Goal: Task Accomplishment & Management: Use online tool/utility

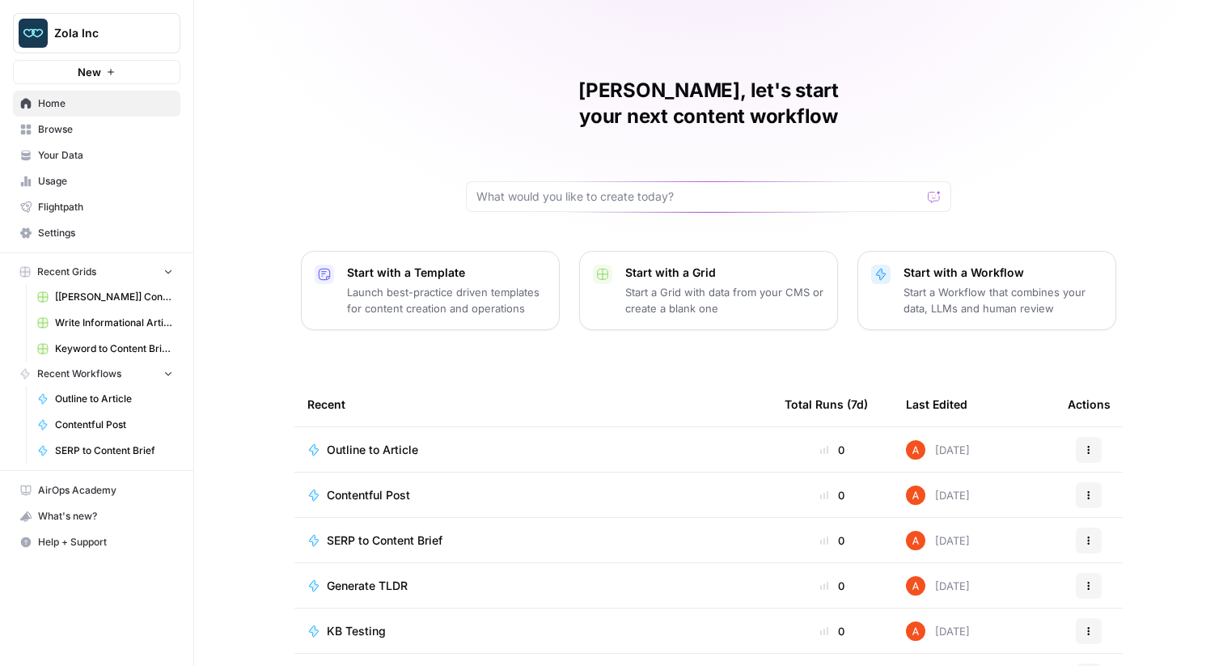
click at [125, 35] on span "Zola Inc" at bounding box center [103, 33] width 98 height 16
type input "guru"
click at [123, 114] on span "Guru" at bounding box center [156, 121] width 214 height 16
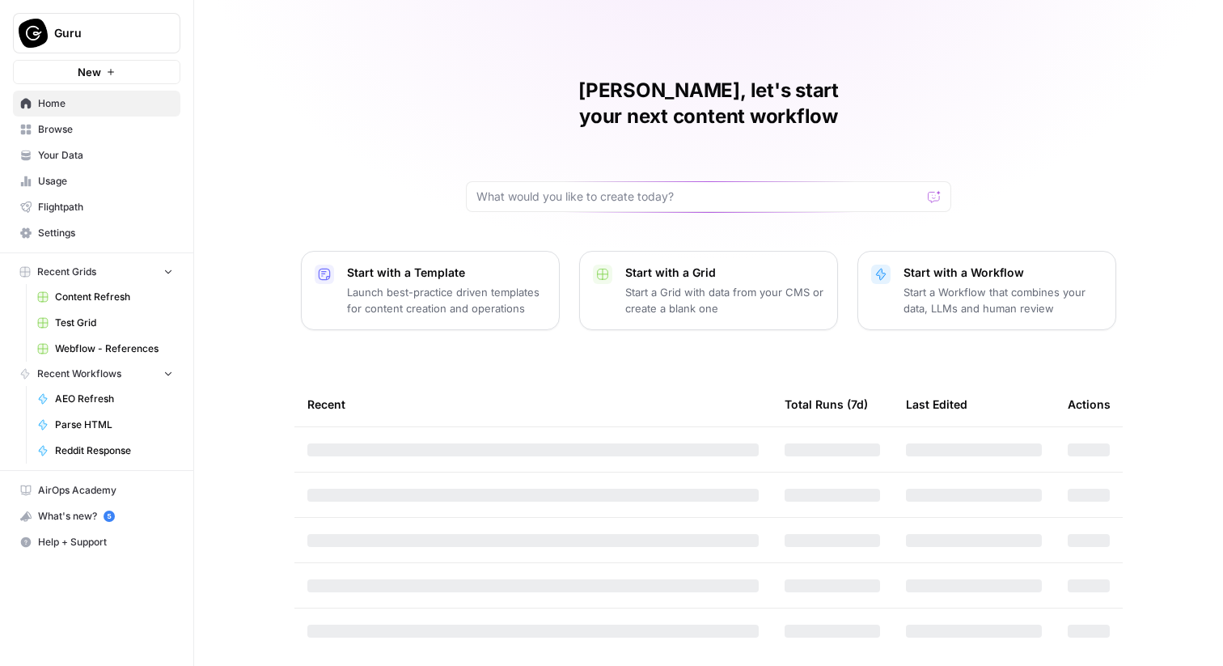
click at [82, 233] on span "Settings" at bounding box center [105, 233] width 135 height 15
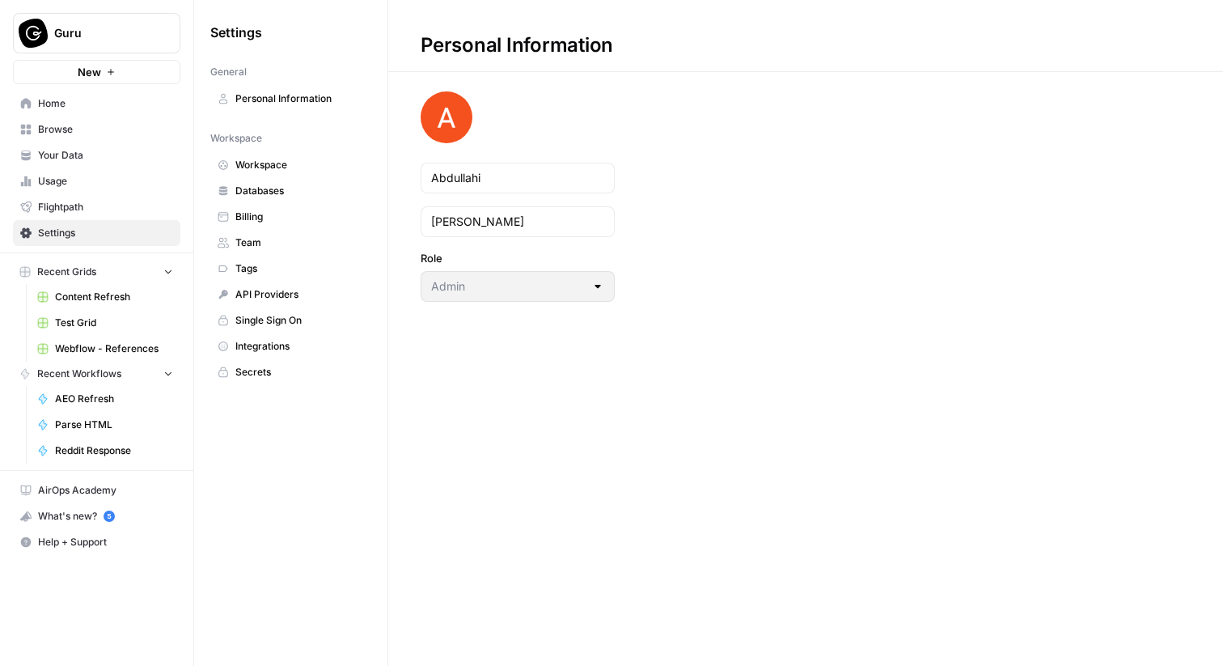
click at [294, 197] on span "Databases" at bounding box center [299, 191] width 129 height 15
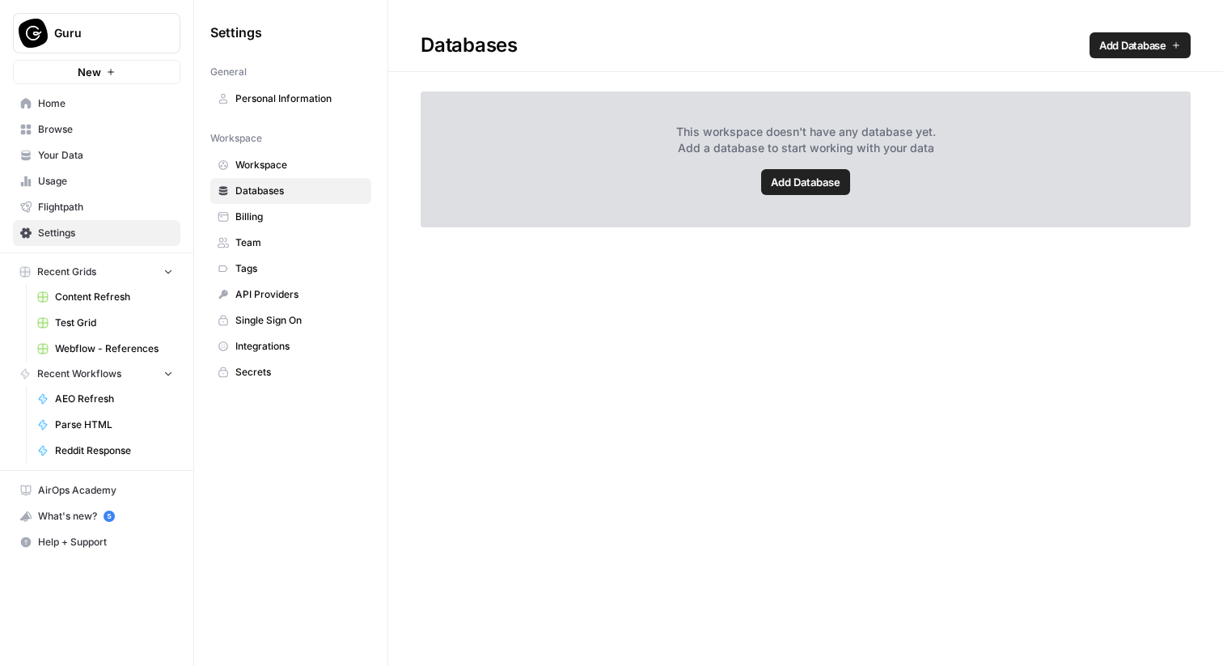
click at [258, 342] on span "Integrations" at bounding box center [299, 346] width 129 height 15
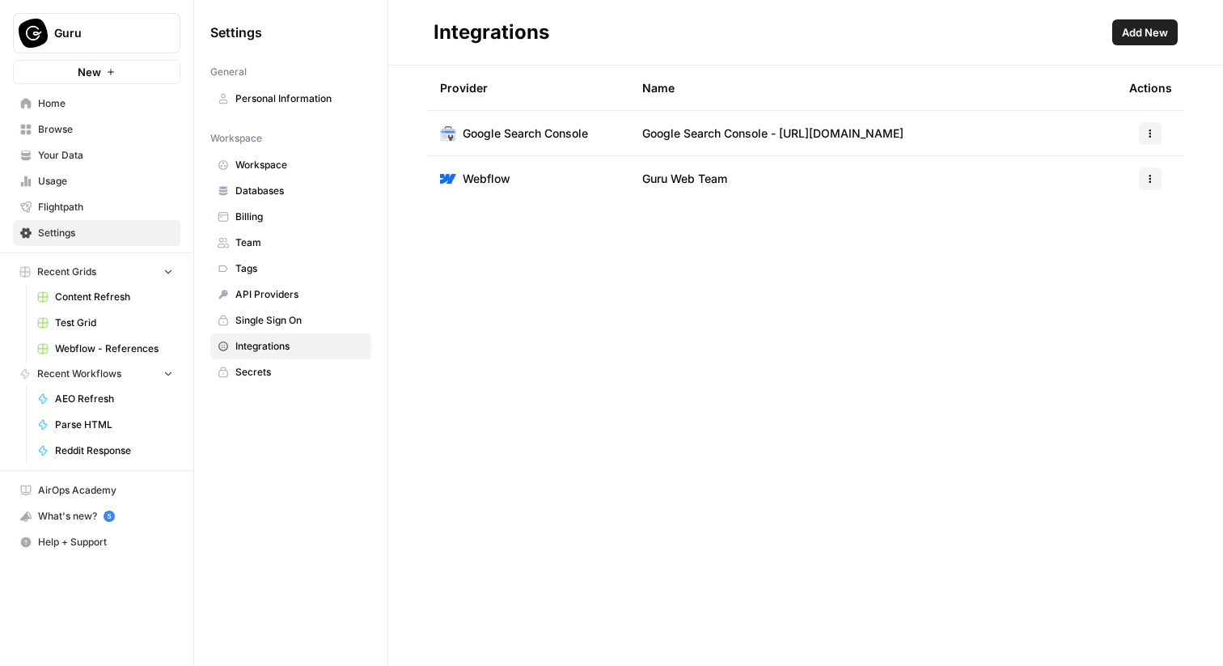
click at [130, 140] on link "Browse" at bounding box center [96, 129] width 167 height 26
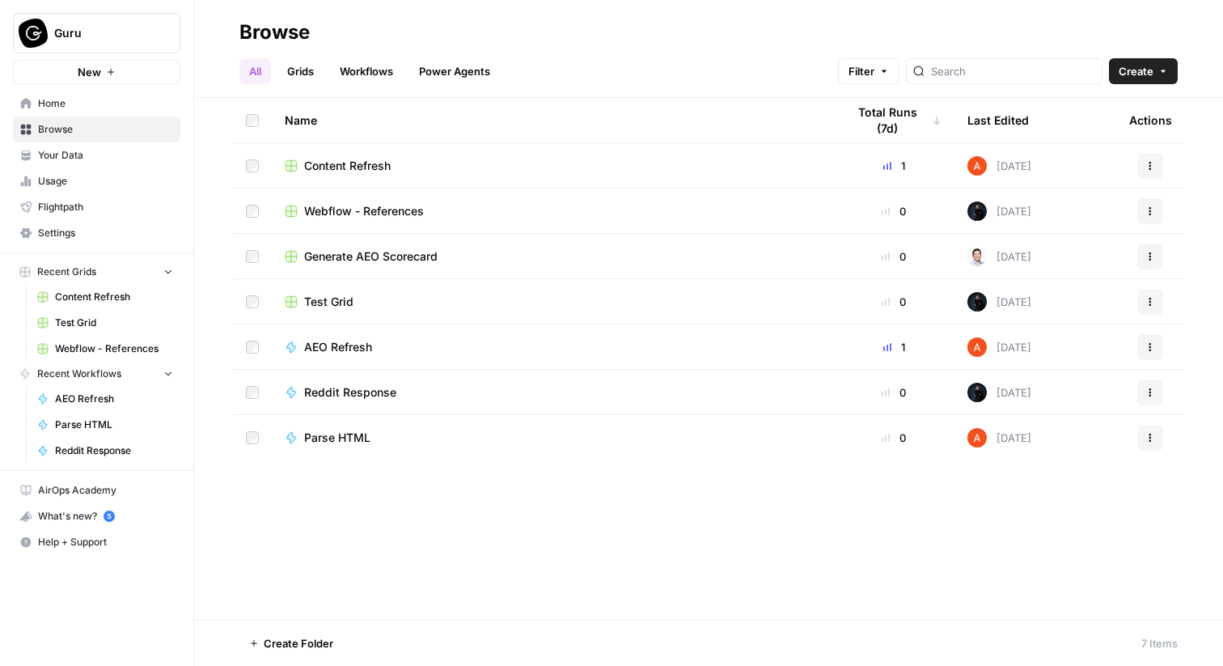
click at [346, 165] on span "Content Refresh" at bounding box center [347, 166] width 87 height 16
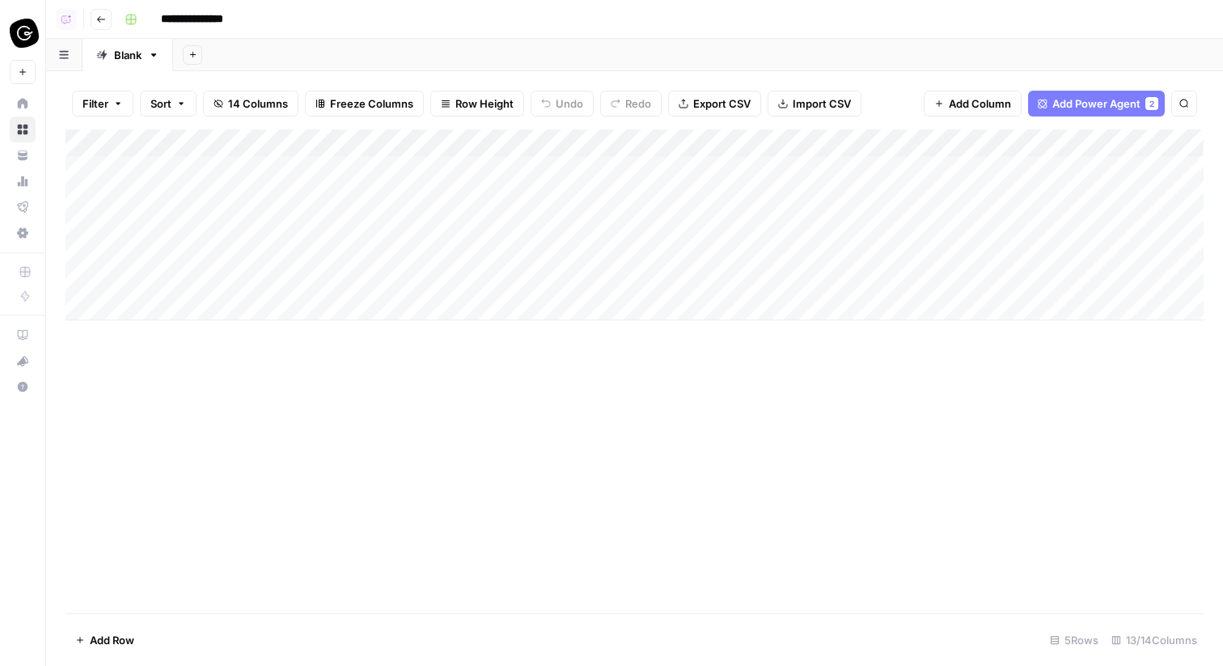
click at [106, 23] on button "Go back" at bounding box center [101, 19] width 21 height 21
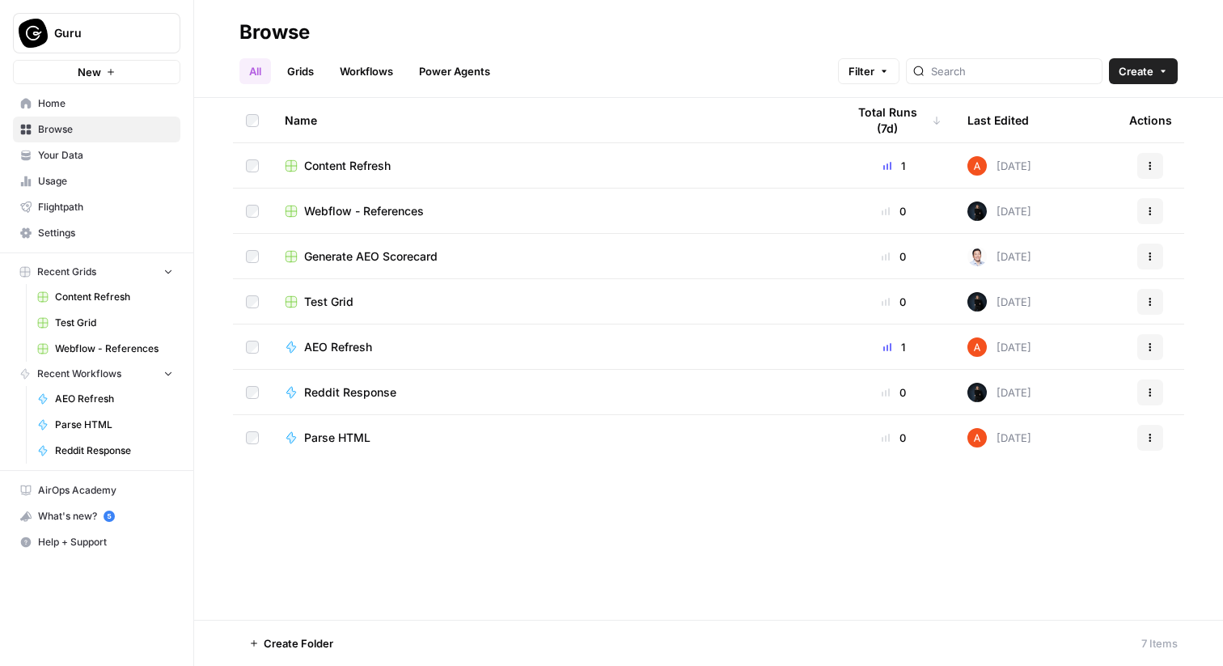
click at [1129, 62] on button "Create" at bounding box center [1143, 71] width 69 height 26
click at [1096, 128] on span "Grid" at bounding box center [1112, 132] width 91 height 16
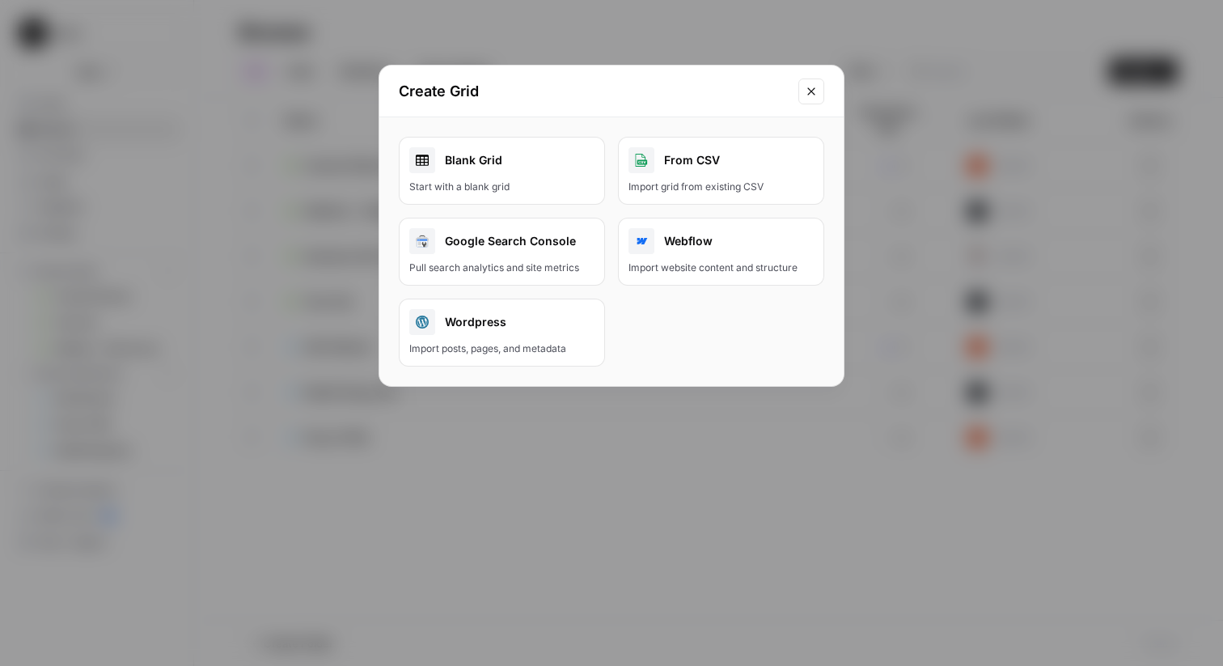
click at [650, 242] on div at bounding box center [642, 241] width 26 height 26
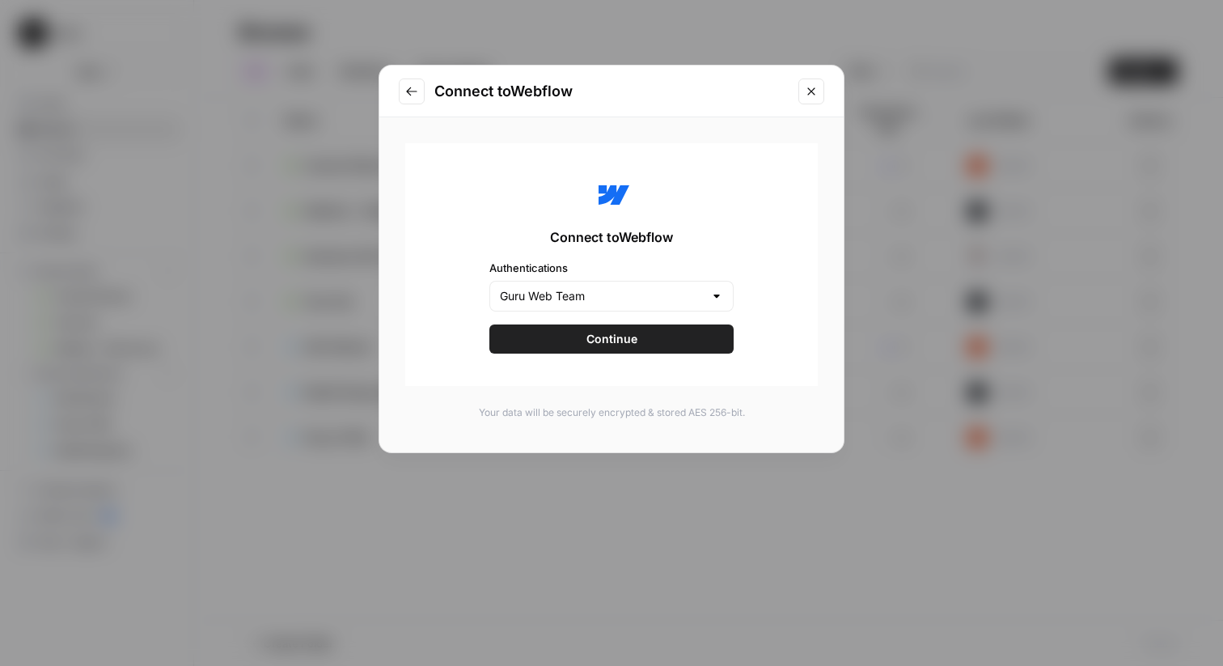
click at [600, 338] on span "Continue" at bounding box center [612, 339] width 51 height 16
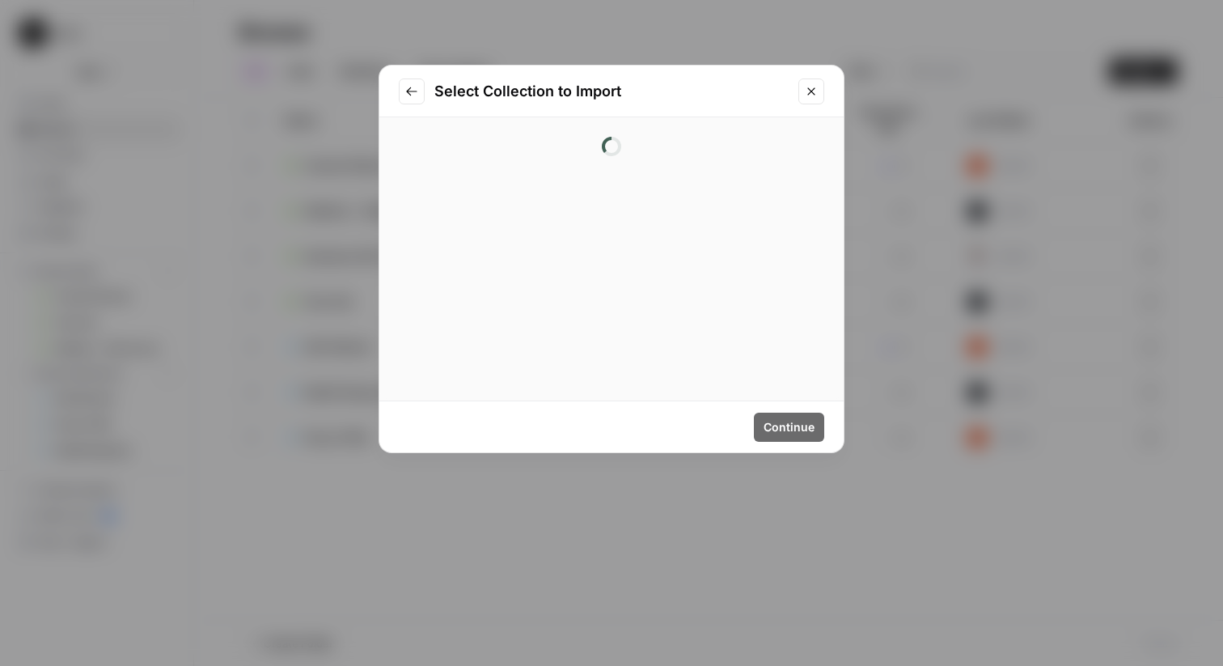
click at [411, 95] on icon "Go to previous step" at bounding box center [411, 91] width 13 height 13
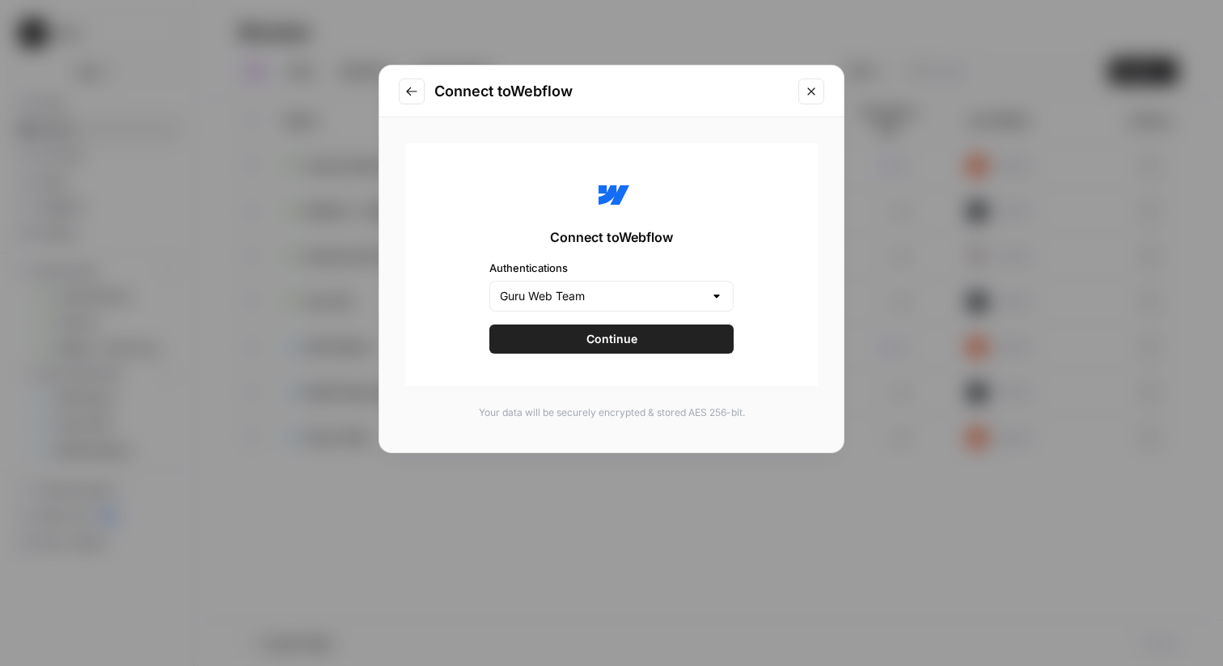
click at [564, 278] on div "Authentications Guru Web Team" at bounding box center [611, 286] width 244 height 52
click at [566, 300] on input "Authentications" at bounding box center [602, 296] width 204 height 16
click at [566, 333] on span "Guru Web Team" at bounding box center [601, 336] width 196 height 16
type input "Guru Web Team"
click at [570, 337] on button "Continue" at bounding box center [611, 338] width 244 height 29
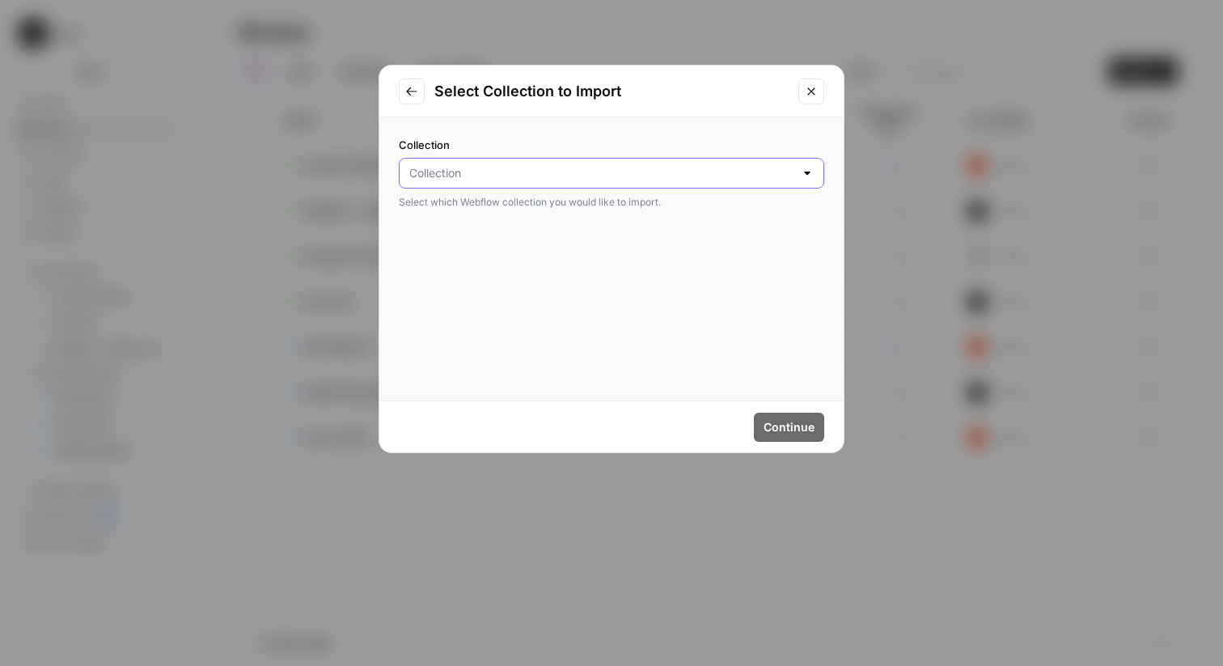
click at [728, 175] on input "Collection" at bounding box center [601, 173] width 385 height 16
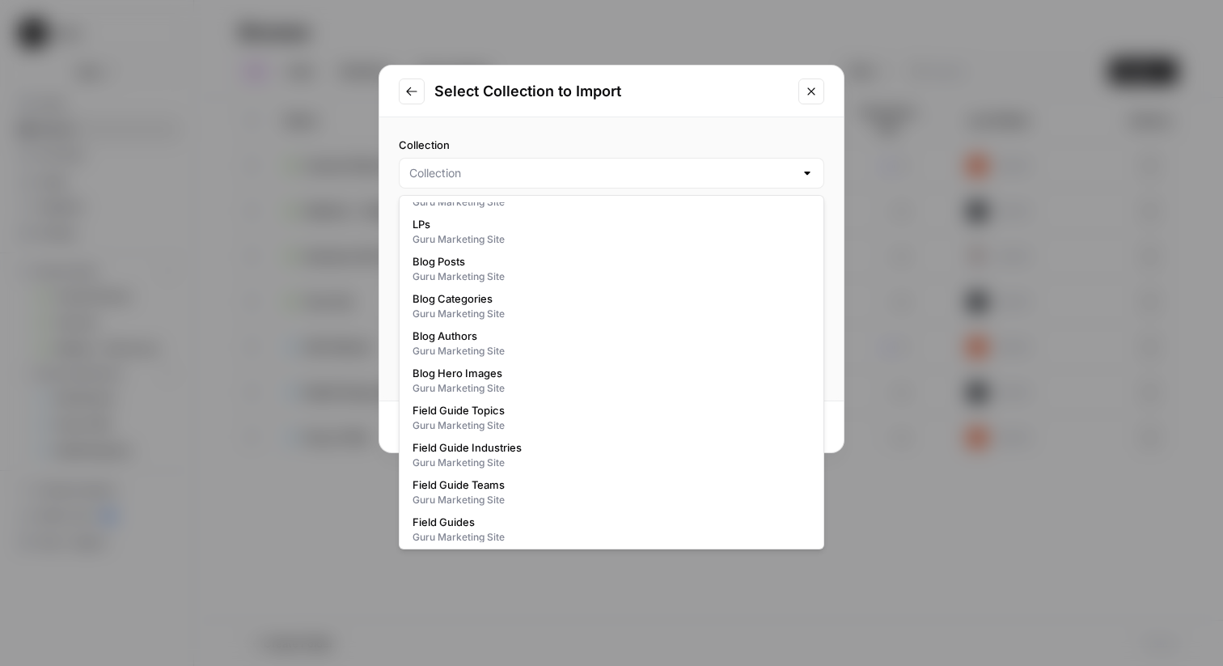
scroll to position [467, 0]
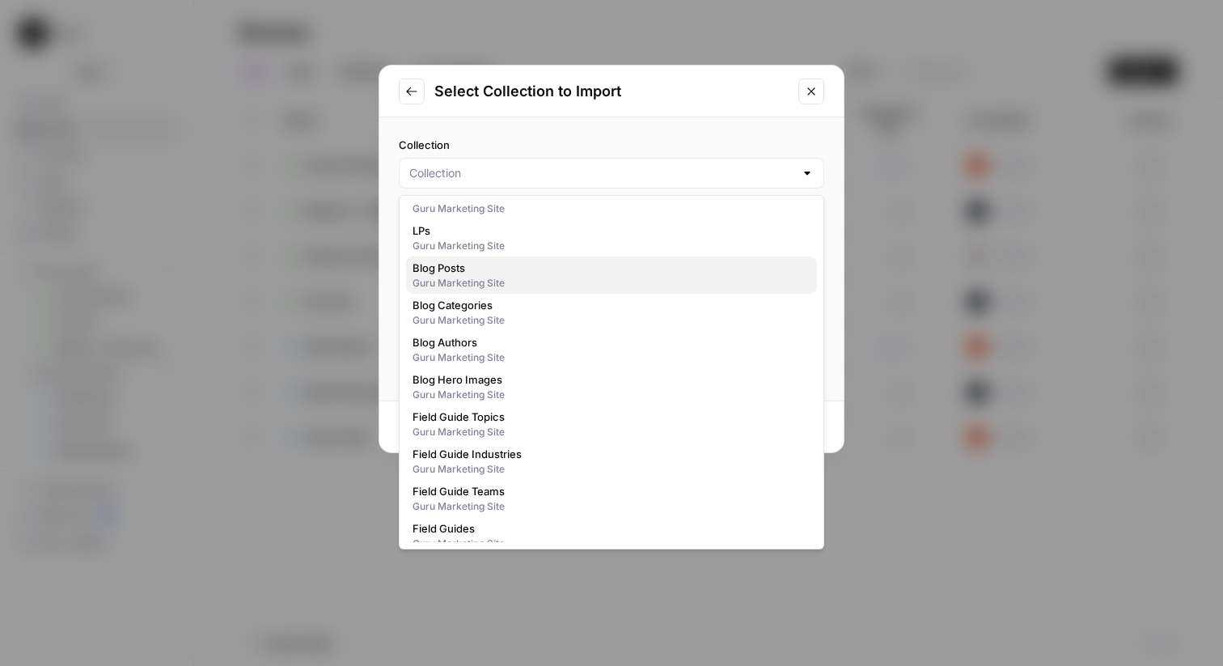
click at [529, 269] on span "Blog Posts" at bounding box center [609, 268] width 392 height 16
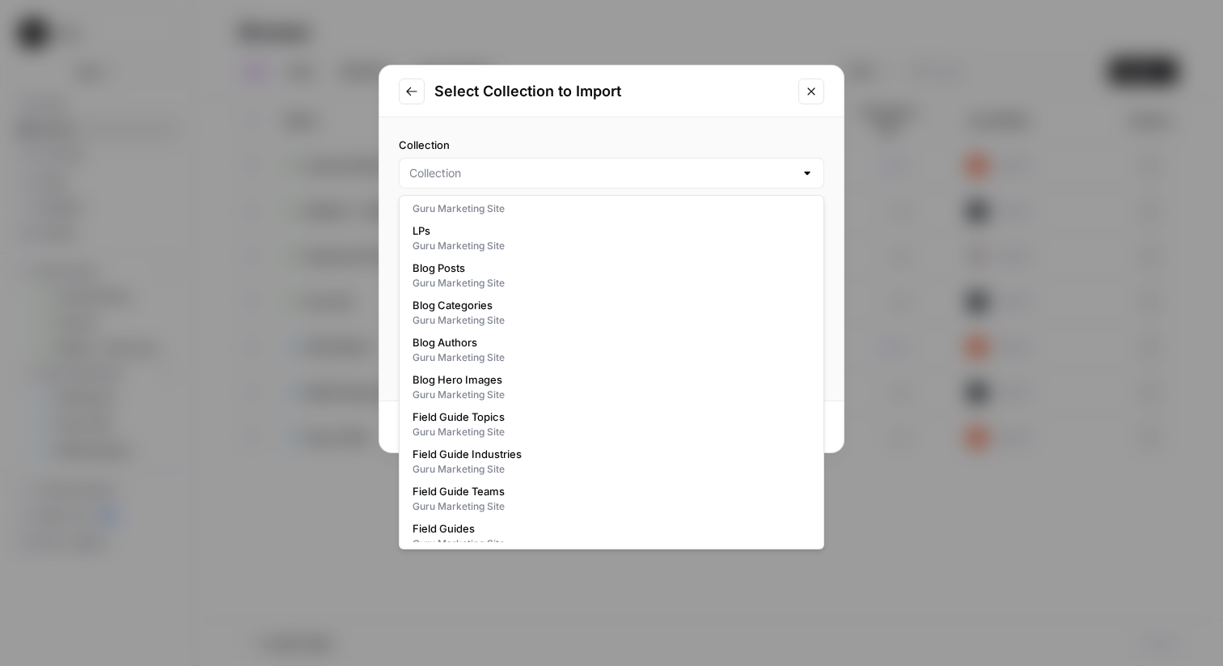
type input "Blog Posts"
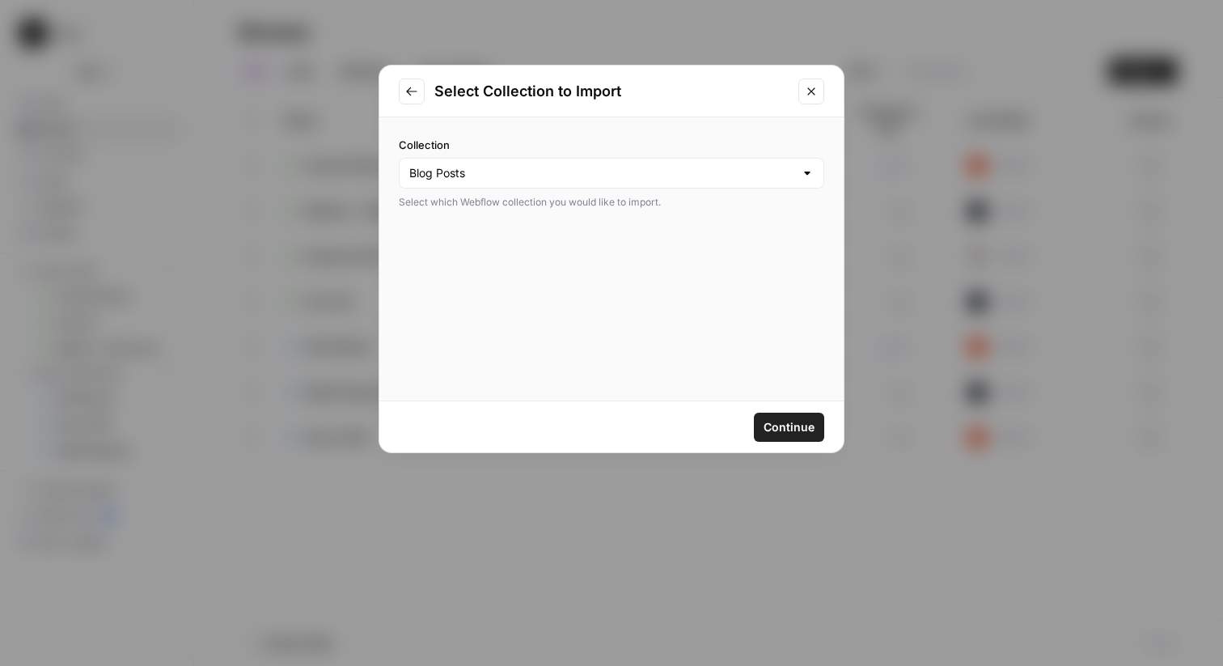
click at [777, 415] on button "Continue" at bounding box center [789, 427] width 70 height 29
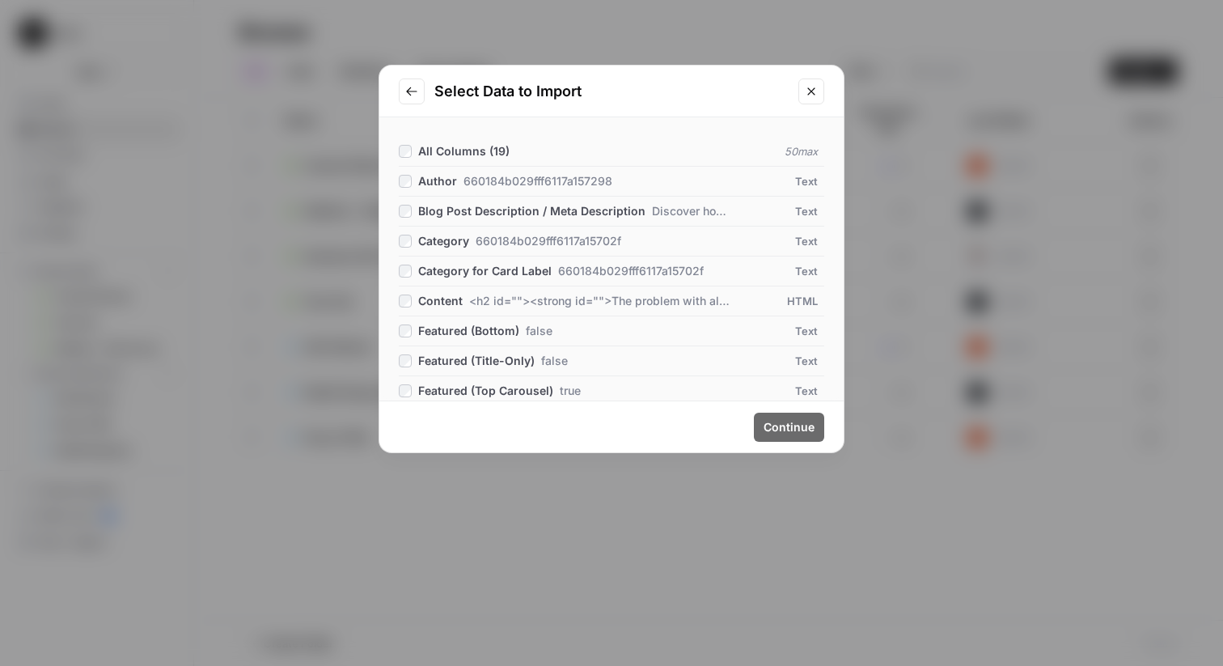
click at [482, 154] on span "All Columns ( 19 )" at bounding box center [463, 151] width 91 height 14
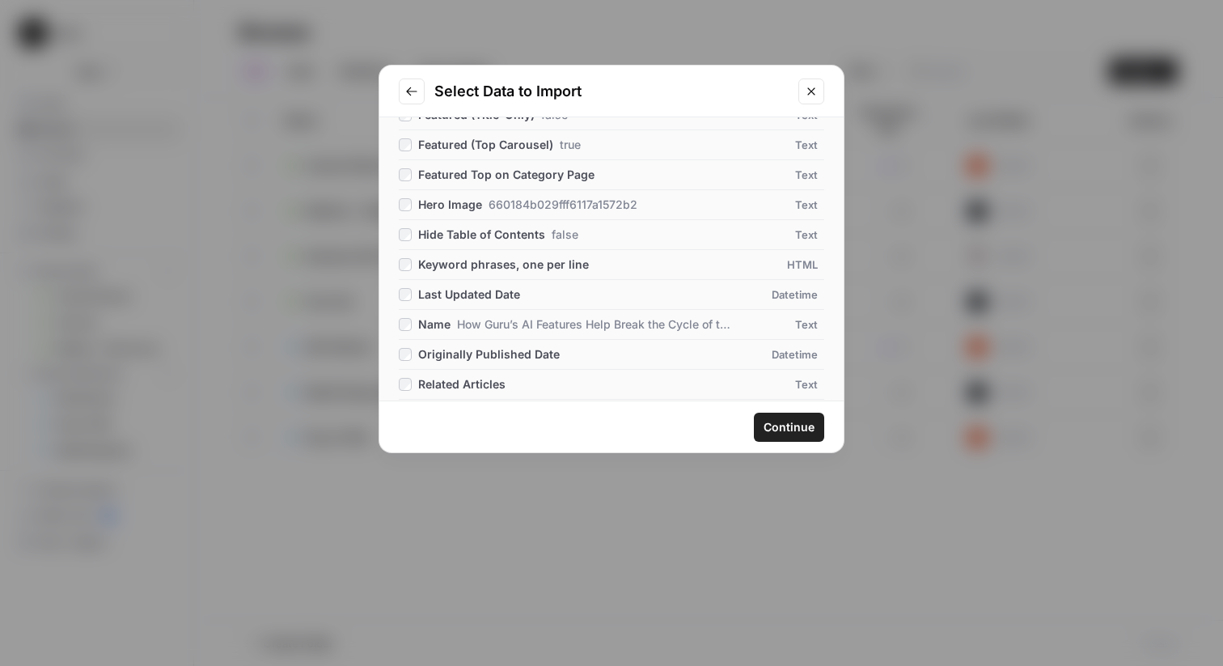
scroll to position [354, 0]
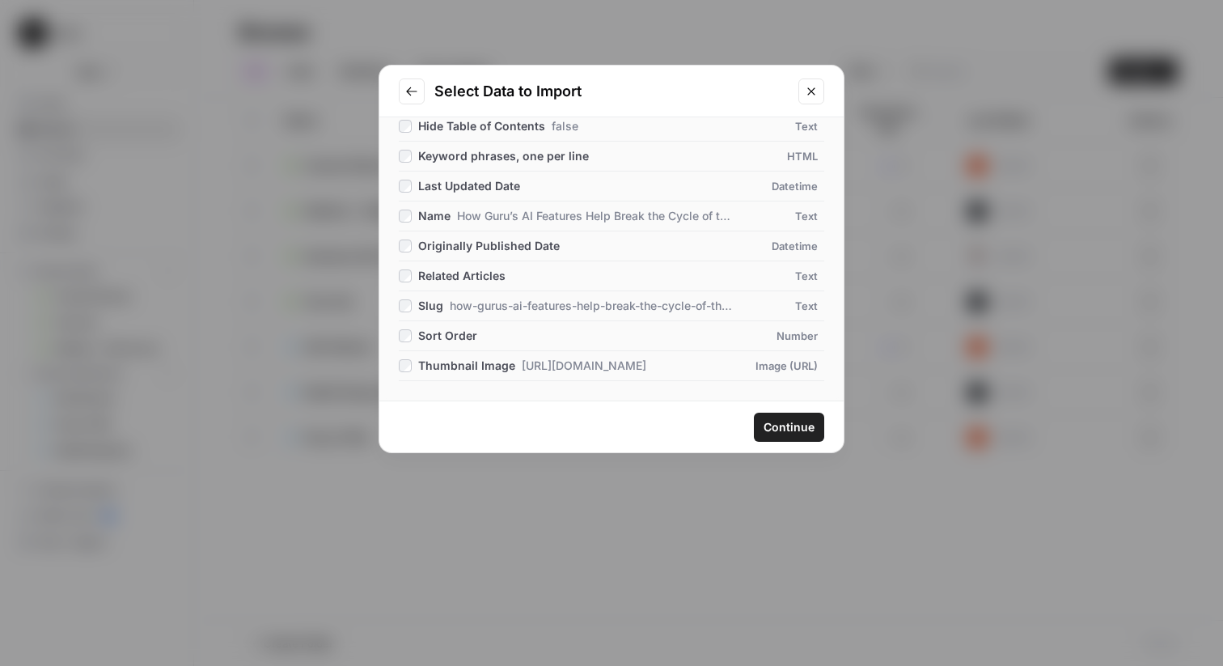
click at [765, 419] on span "Continue" at bounding box center [789, 427] width 51 height 16
click at [775, 429] on span "Continue" at bounding box center [789, 427] width 51 height 16
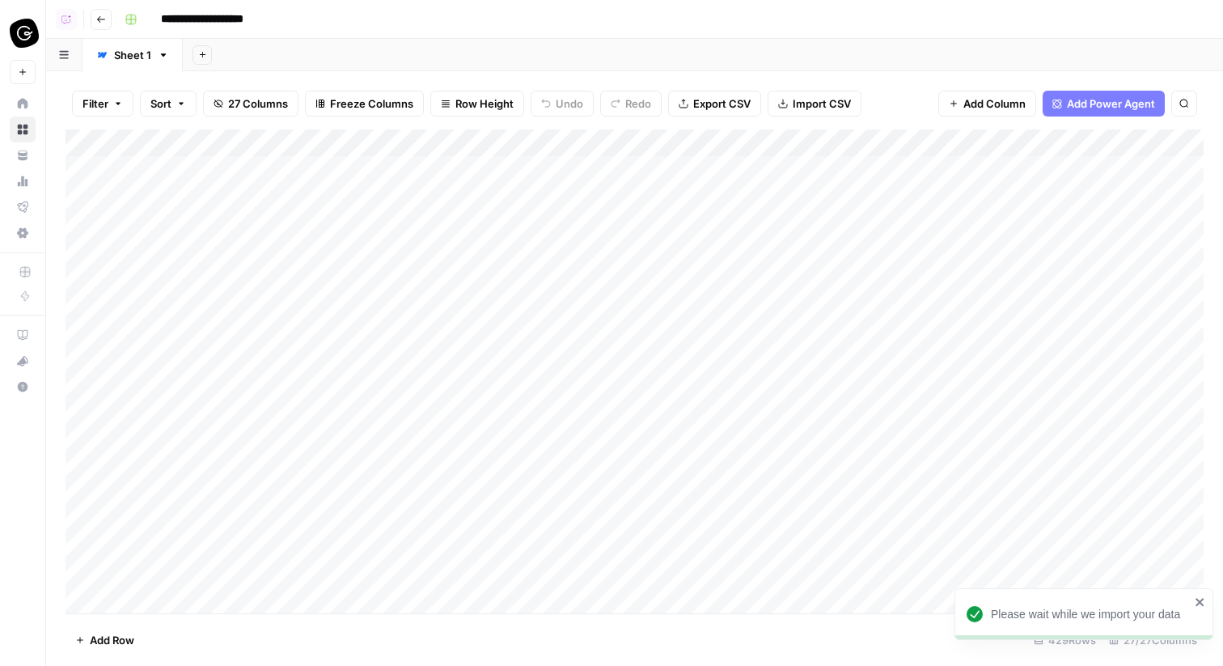
click at [121, 104] on icon "button" at bounding box center [118, 104] width 10 height 10
click at [173, 182] on input "text" at bounding box center [191, 188] width 177 height 16
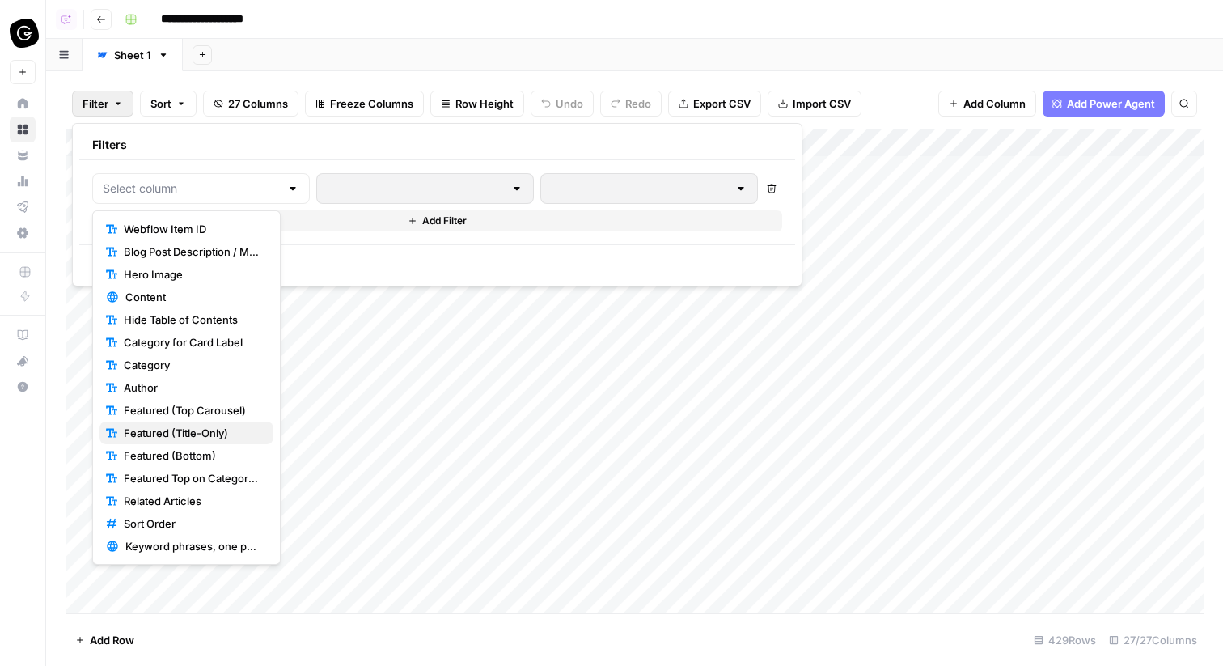
scroll to position [113, 0]
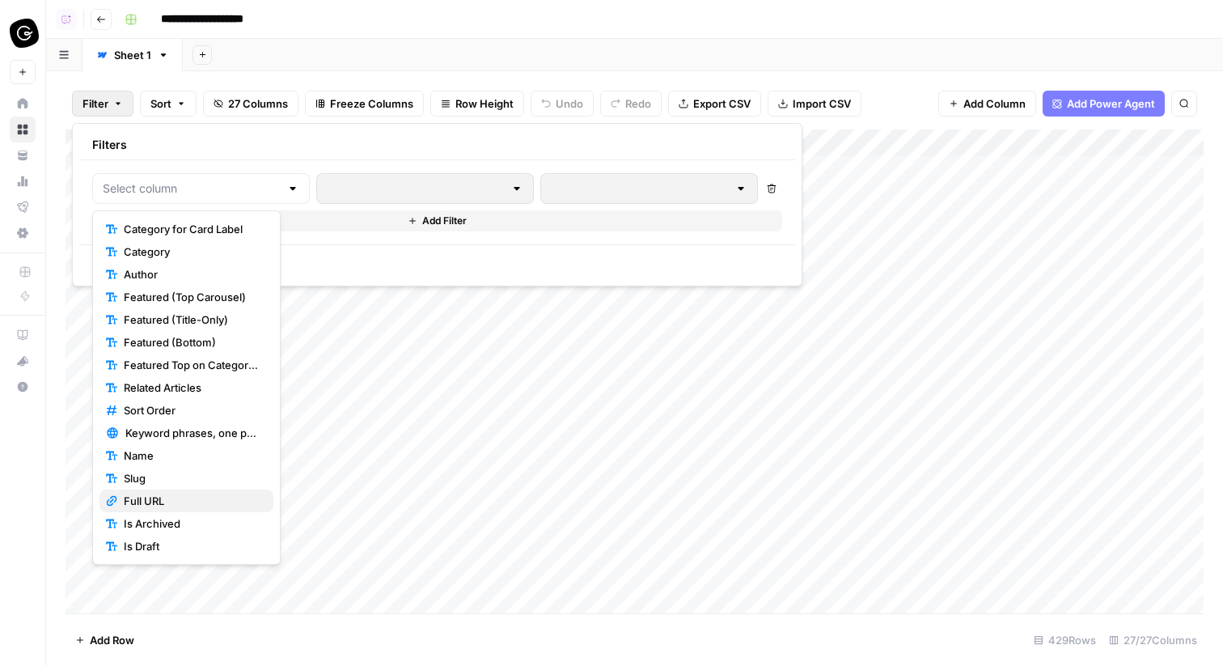
click at [202, 498] on span "Full URL" at bounding box center [192, 501] width 137 height 16
type input "Full URL"
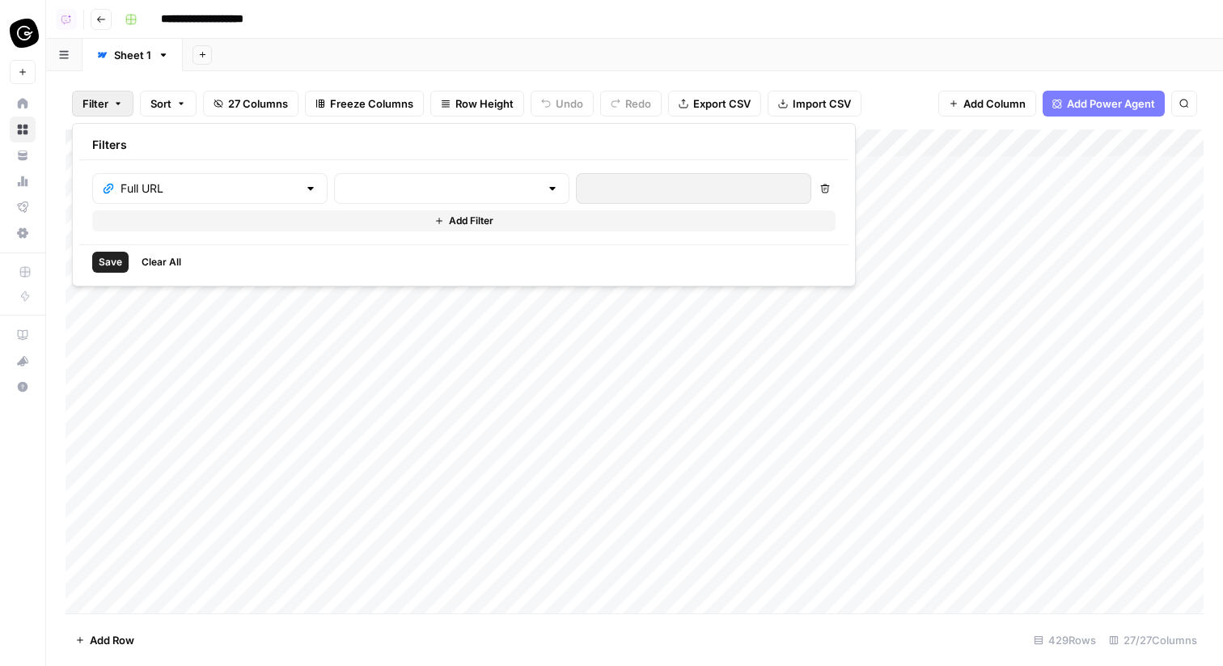
click at [546, 183] on div at bounding box center [552, 188] width 13 height 16
click at [383, 313] on span "is equal to" at bounding box center [378, 319] width 155 height 16
type input "is equal to"
click at [587, 190] on input "text" at bounding box center [694, 188] width 214 height 16
click at [587, 193] on input "text" at bounding box center [694, 188] width 214 height 16
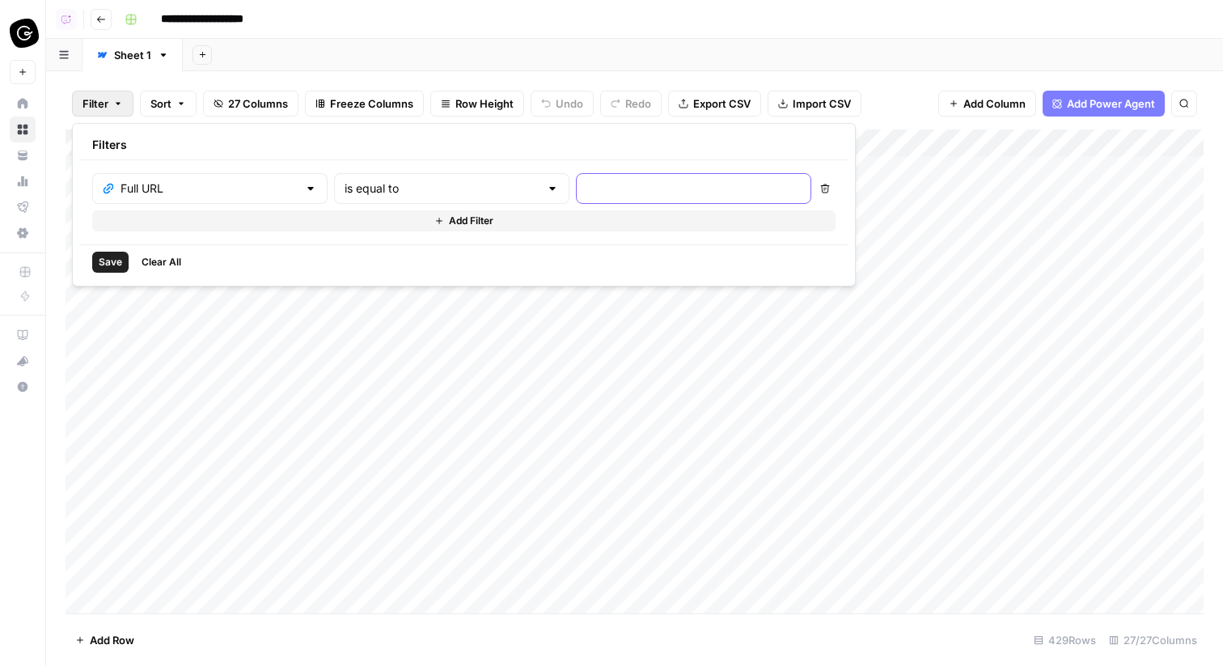
paste input "https://www.getguru.com/blog/the-ai-intranet-difference"
type input "https://www.getguru.com/blog/the-ai-intranet-difference"
click at [103, 266] on span "Save" at bounding box center [110, 262] width 23 height 15
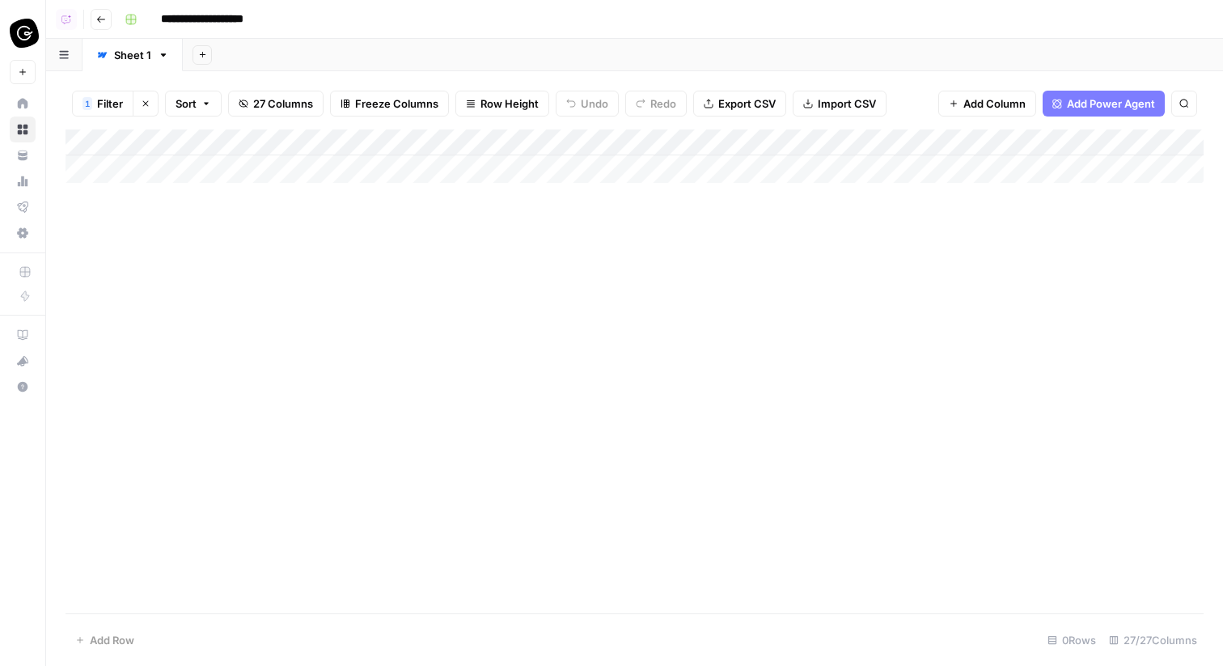
click at [95, 96] on button "1 Filter" at bounding box center [102, 104] width 61 height 26
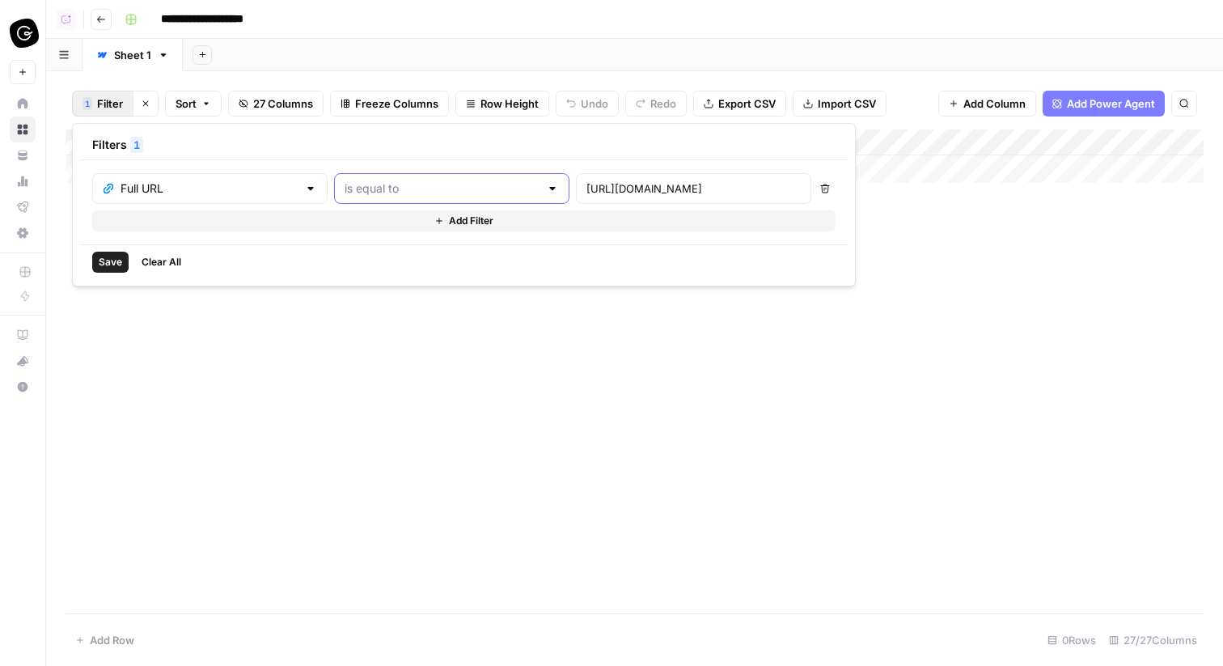
click at [359, 193] on input "text" at bounding box center [442, 188] width 195 height 16
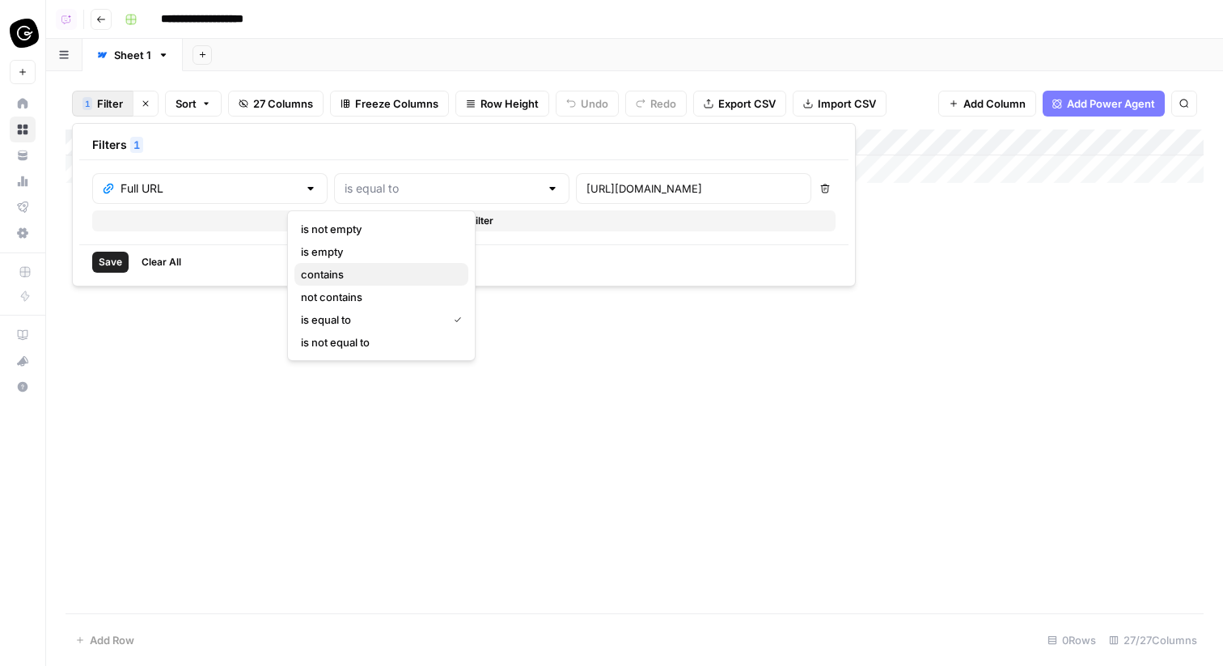
click at [327, 273] on span "contains" at bounding box center [378, 274] width 155 height 16
type input "contains"
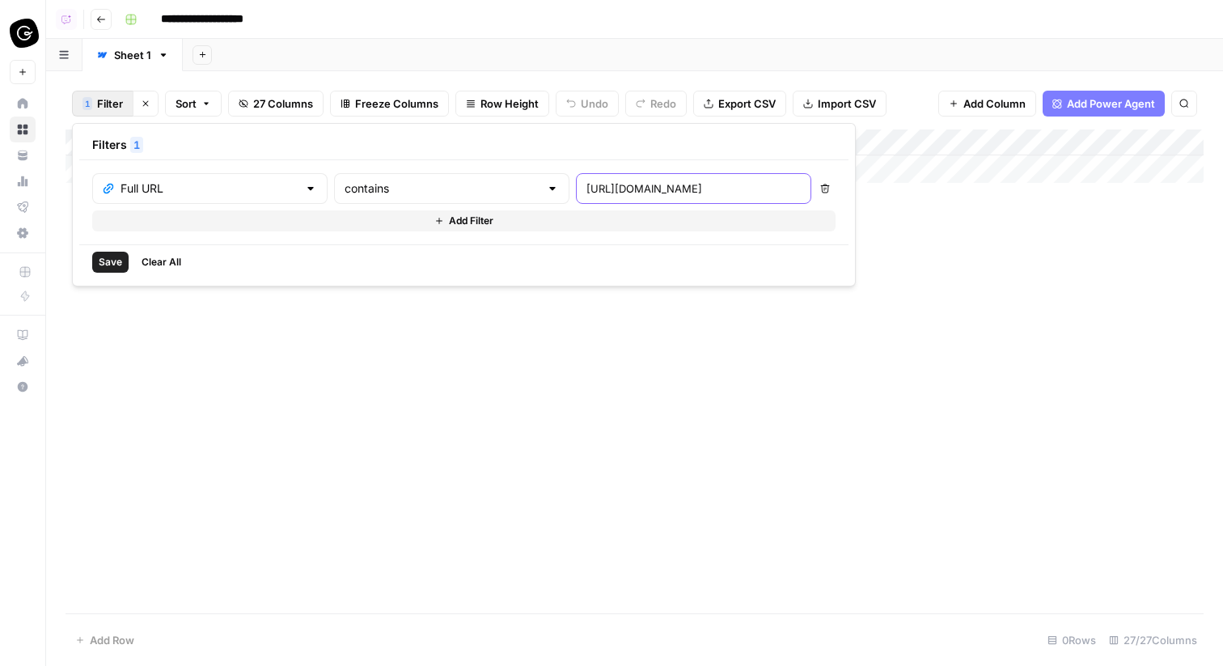
click at [587, 194] on input "https://www.getguru.com/blog/the-ai-intranet-difference" at bounding box center [694, 188] width 214 height 16
paste input "text"
type input "the-ai-intranet-difference"
click at [117, 264] on span "Save" at bounding box center [110, 262] width 23 height 15
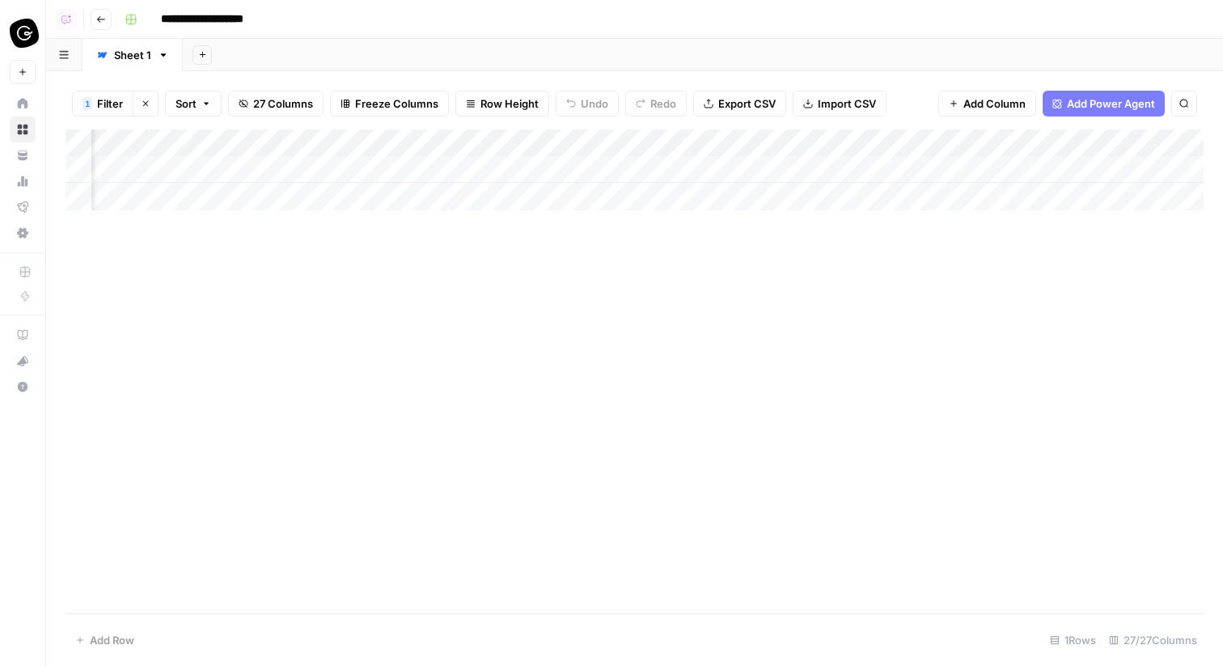
scroll to position [0, 2547]
click at [668, 169] on div "Add Column" at bounding box center [635, 169] width 1138 height 81
click at [95, 24] on button "Go back" at bounding box center [101, 19] width 21 height 21
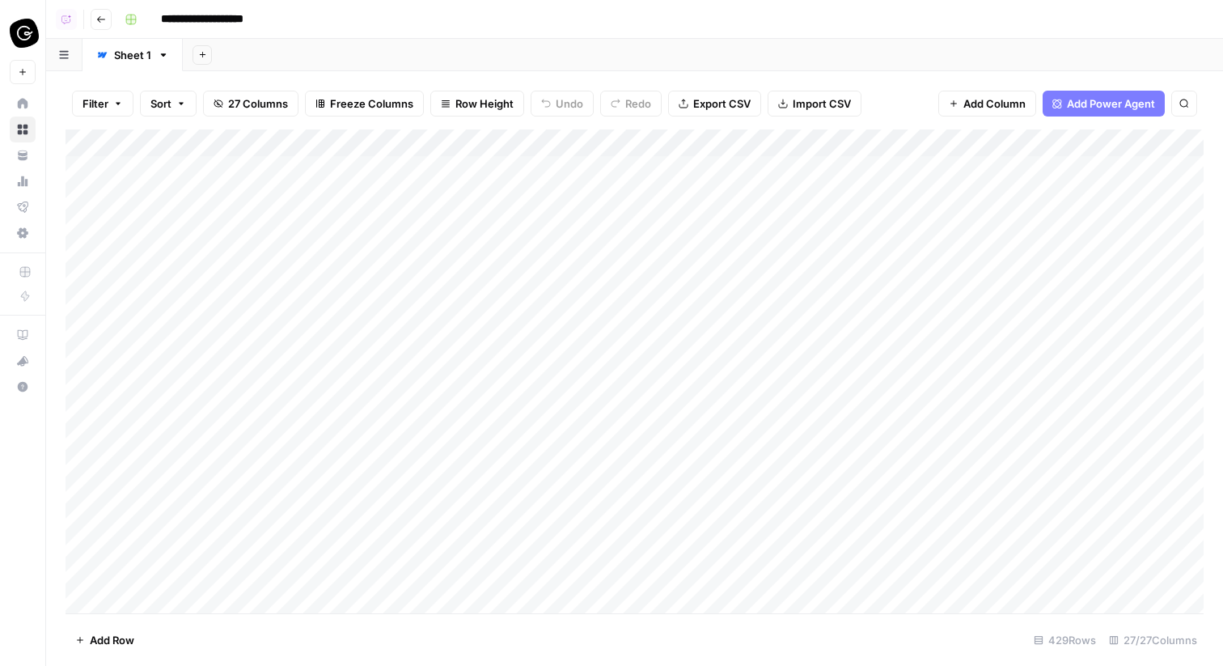
click at [104, 21] on icon "button" at bounding box center [101, 20] width 10 height 10
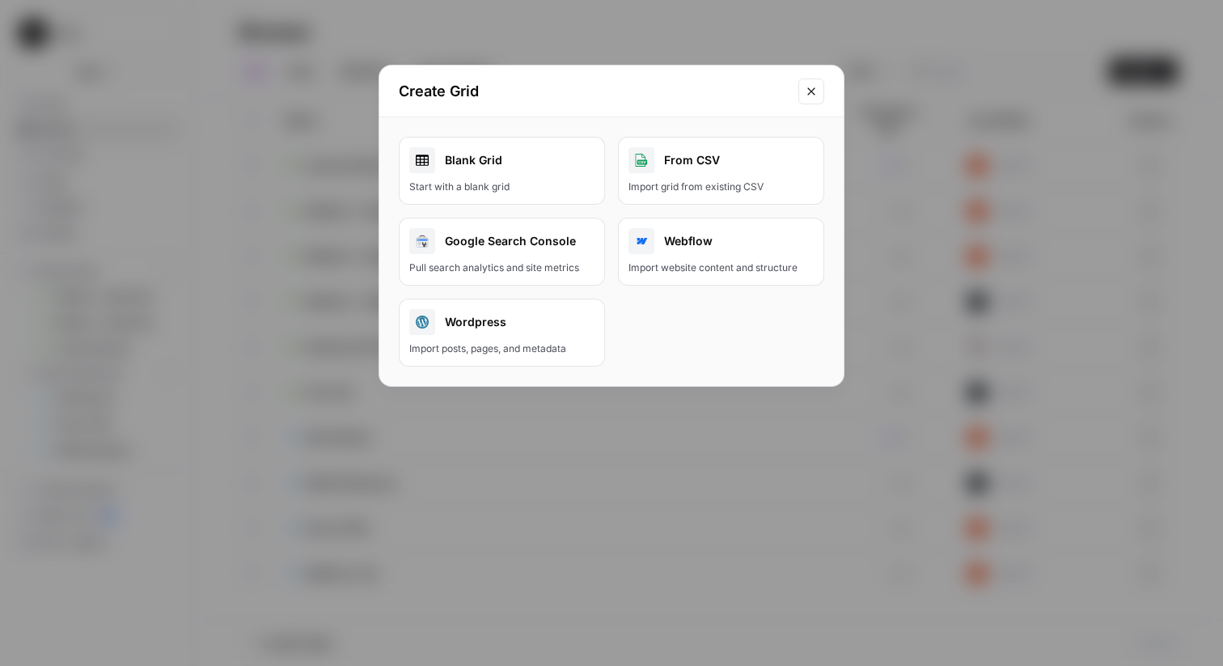
click at [731, 266] on div "Import website content and structure" at bounding box center [721, 268] width 185 height 15
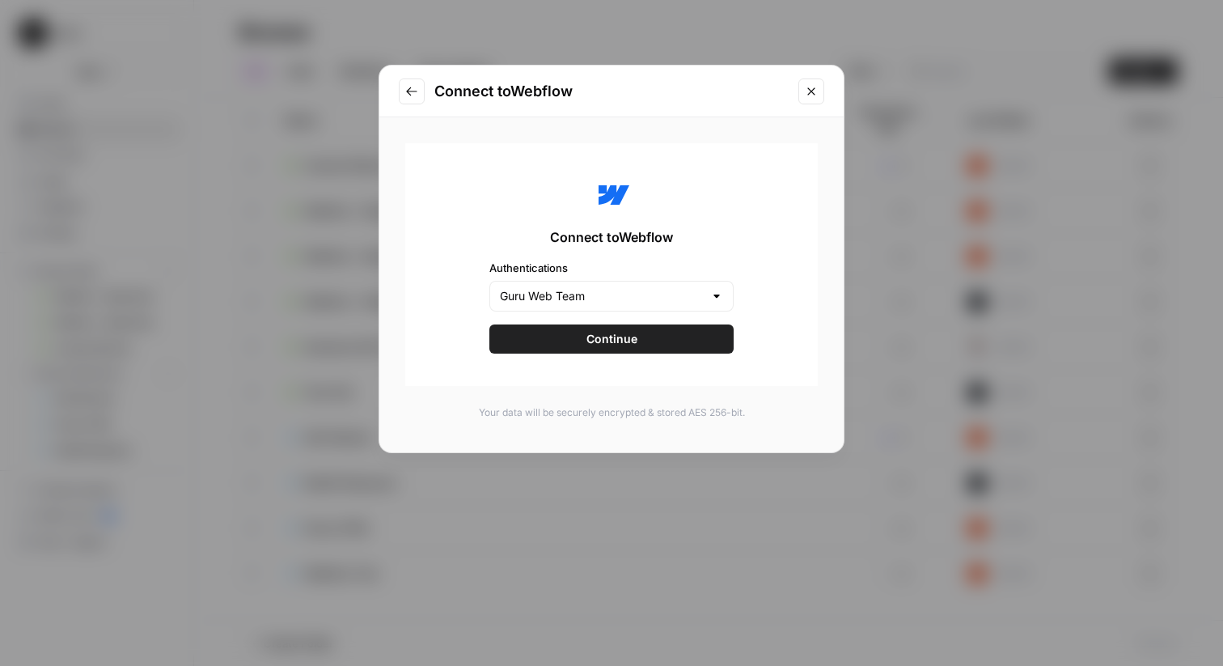
click at [632, 325] on button "Continue" at bounding box center [611, 338] width 244 height 29
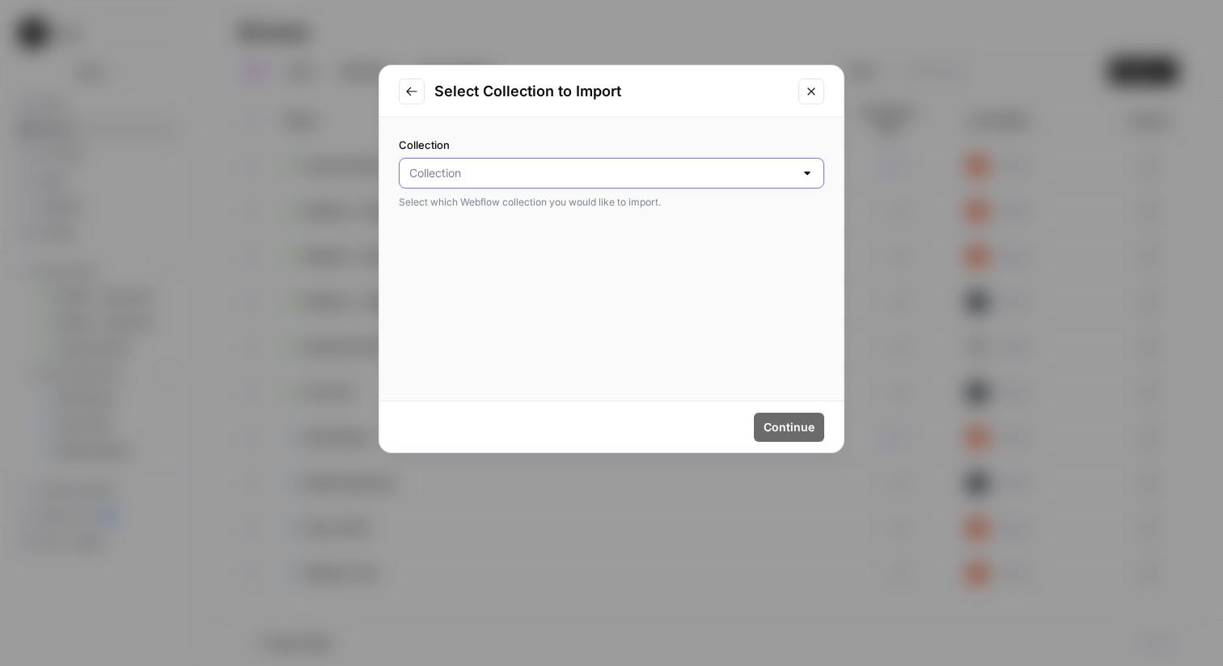
click at [595, 172] on input "Collection" at bounding box center [601, 173] width 385 height 16
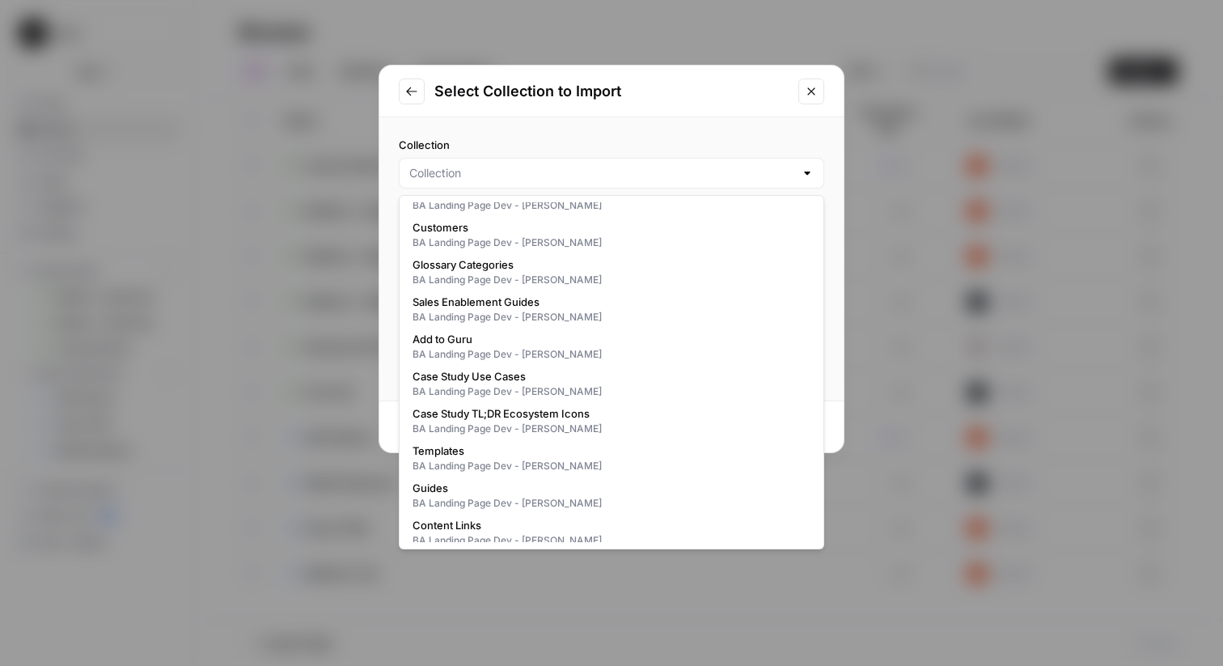
scroll to position [12879, 0]
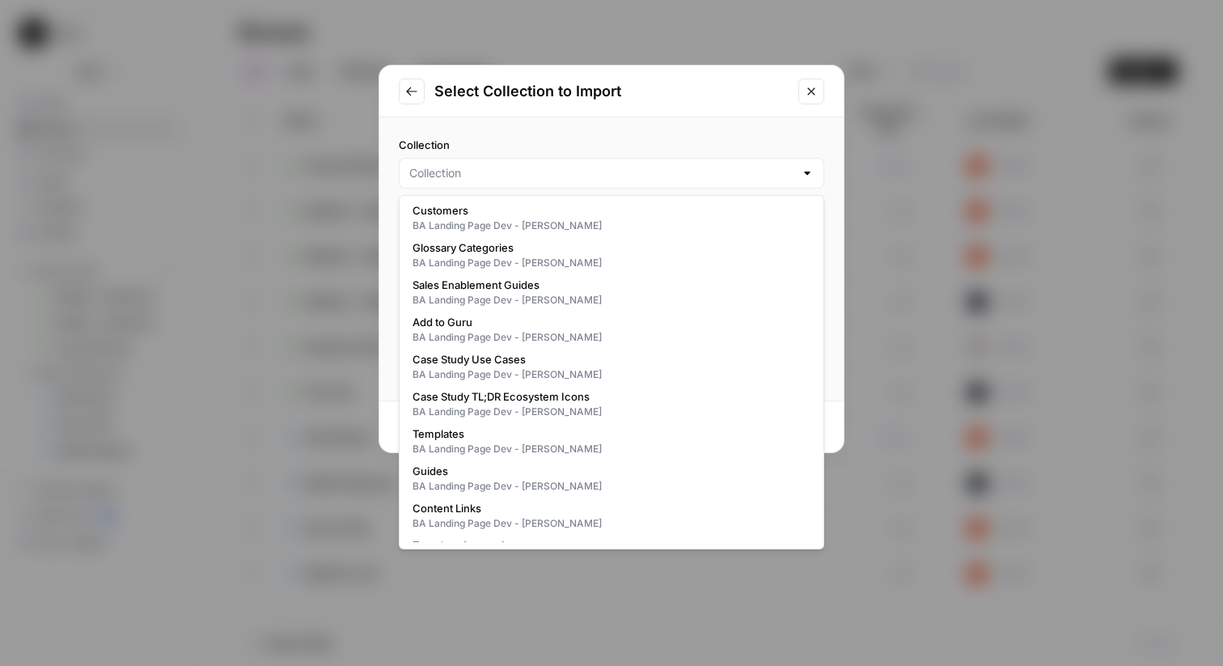
click at [544, 24] on div "Select Collection to Import Collection Select which Webflow collection you woul…" at bounding box center [611, 333] width 1223 height 666
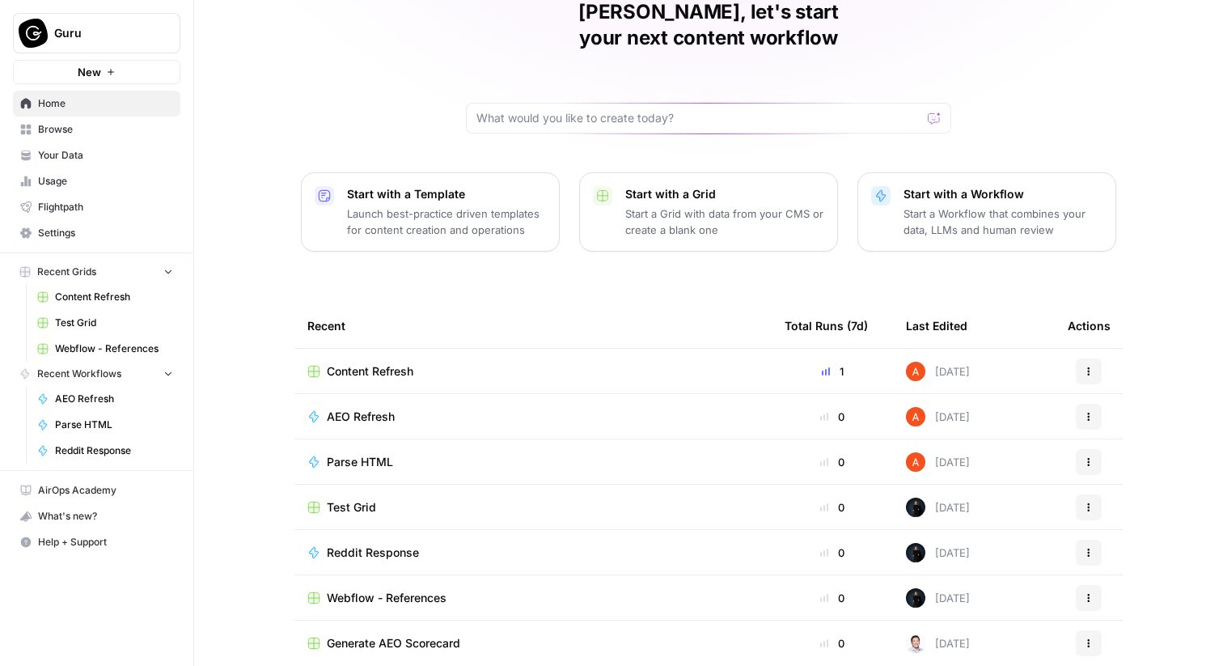
scroll to position [76, 0]
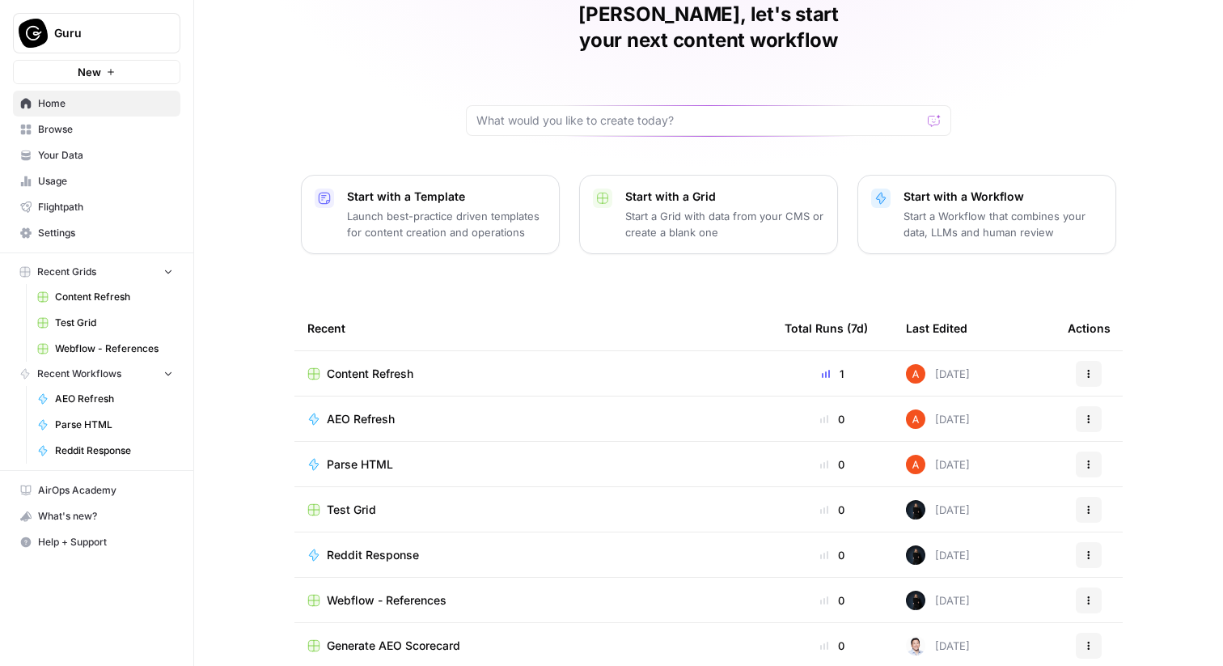
click at [132, 77] on button "New" at bounding box center [96, 72] width 167 height 24
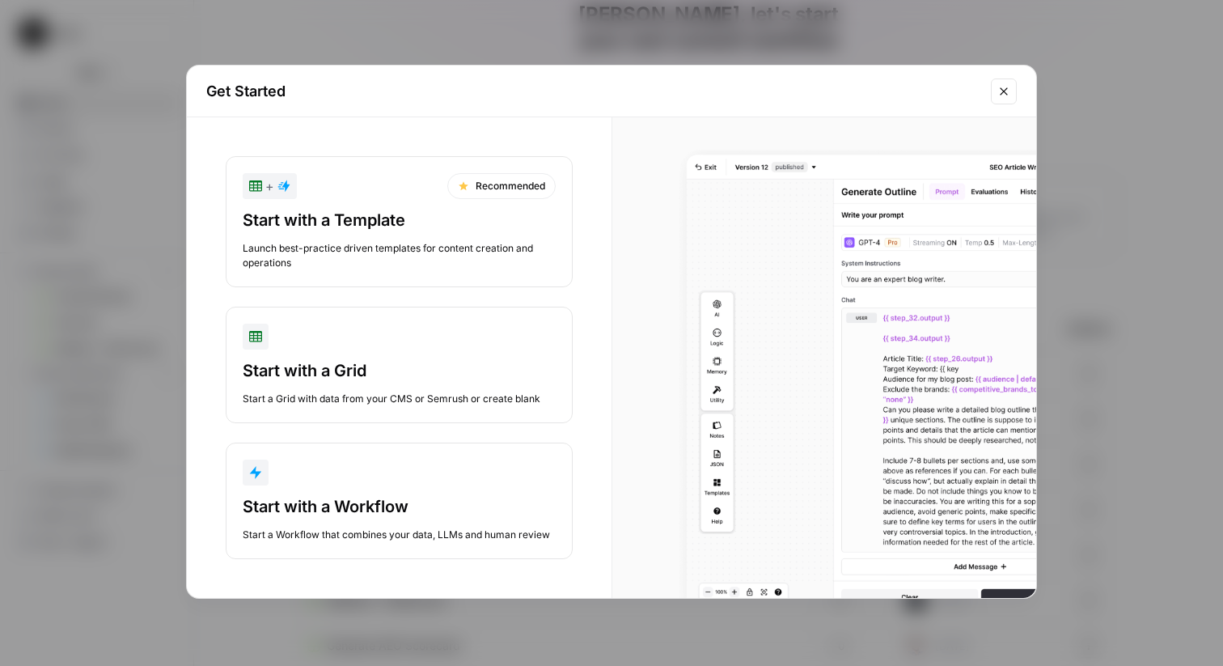
click at [320, 488] on button "Start with a Workflow Start a Workflow that combines your data, LLMs and human …" at bounding box center [399, 501] width 347 height 116
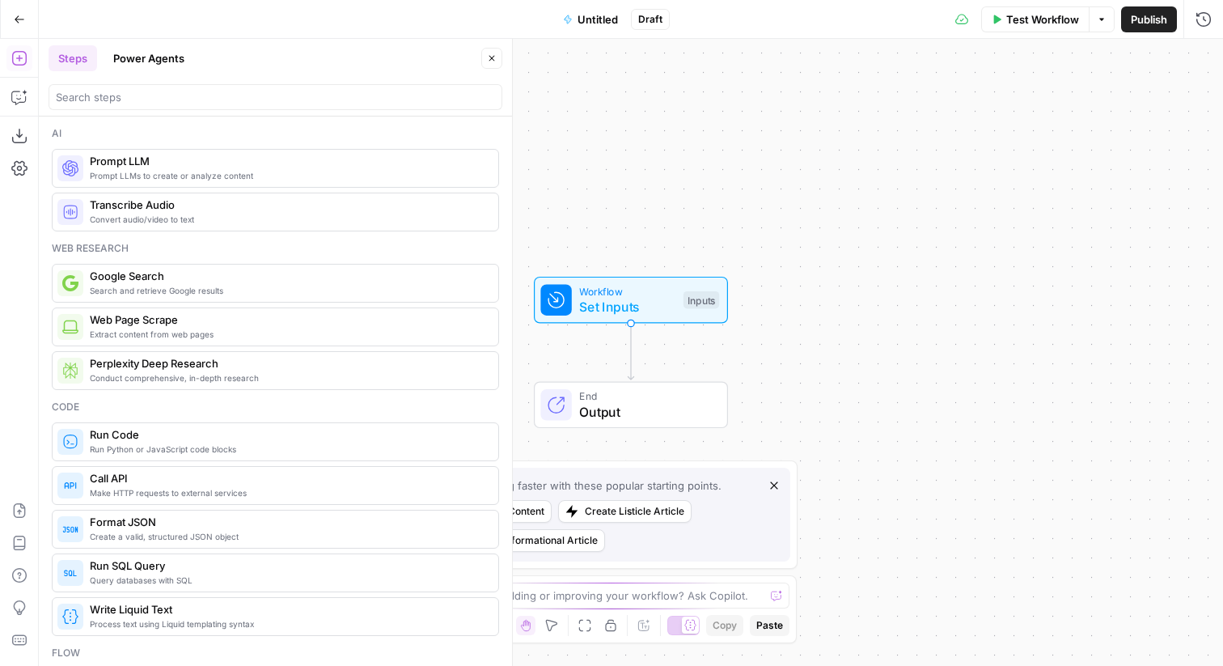
click at [602, 6] on button "Untitled" at bounding box center [590, 19] width 74 height 26
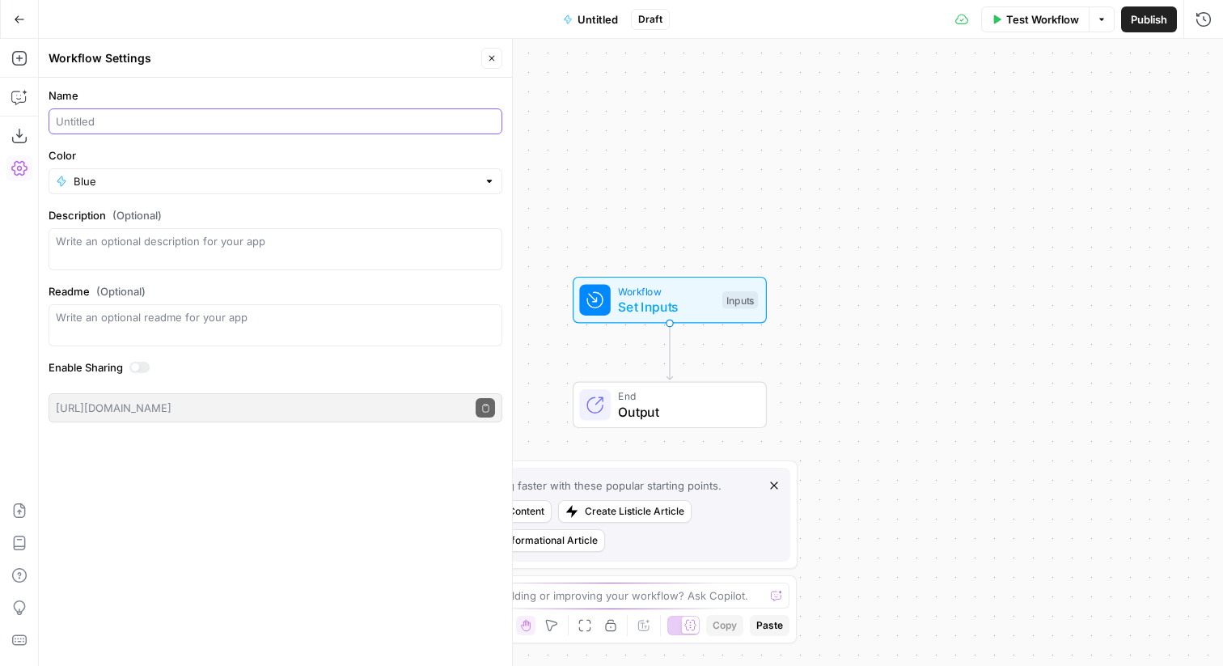
click at [112, 113] on input "Name" at bounding box center [275, 121] width 439 height 16
type input "Webflow Test"
click at [557, 205] on div "Workflow Set Inputs Inputs End Output" at bounding box center [631, 352] width 1184 height 627
click at [493, 56] on icon "button" at bounding box center [492, 58] width 10 height 10
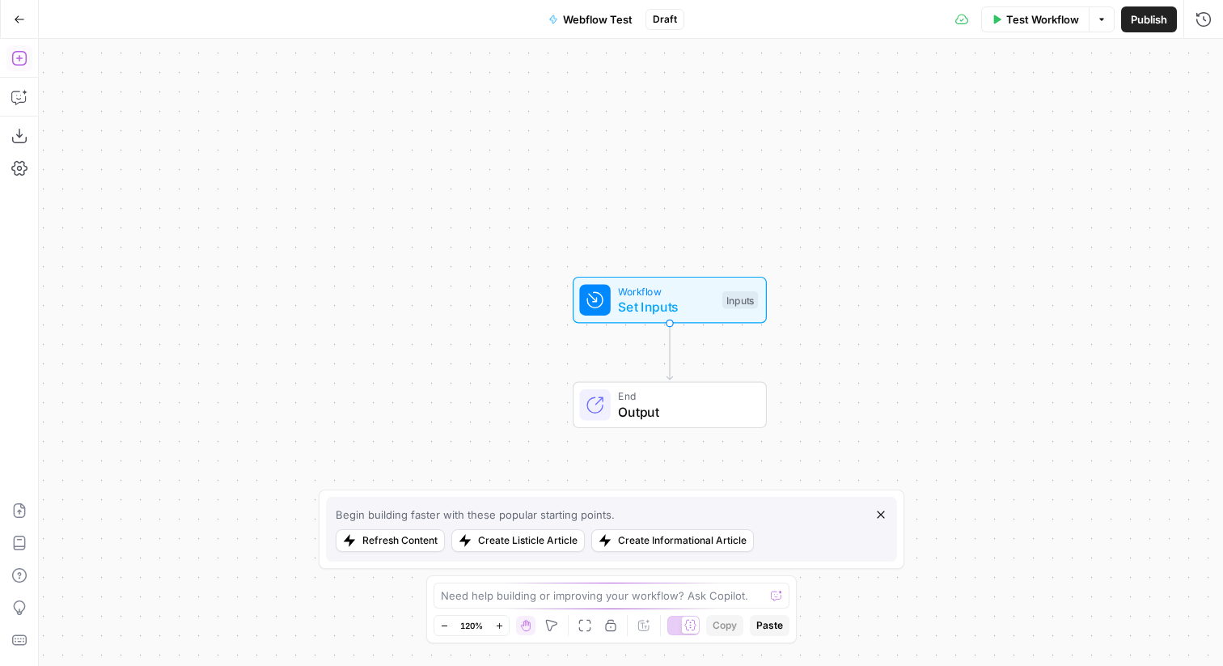
click at [28, 58] on button "Add Steps" at bounding box center [19, 58] width 26 height 26
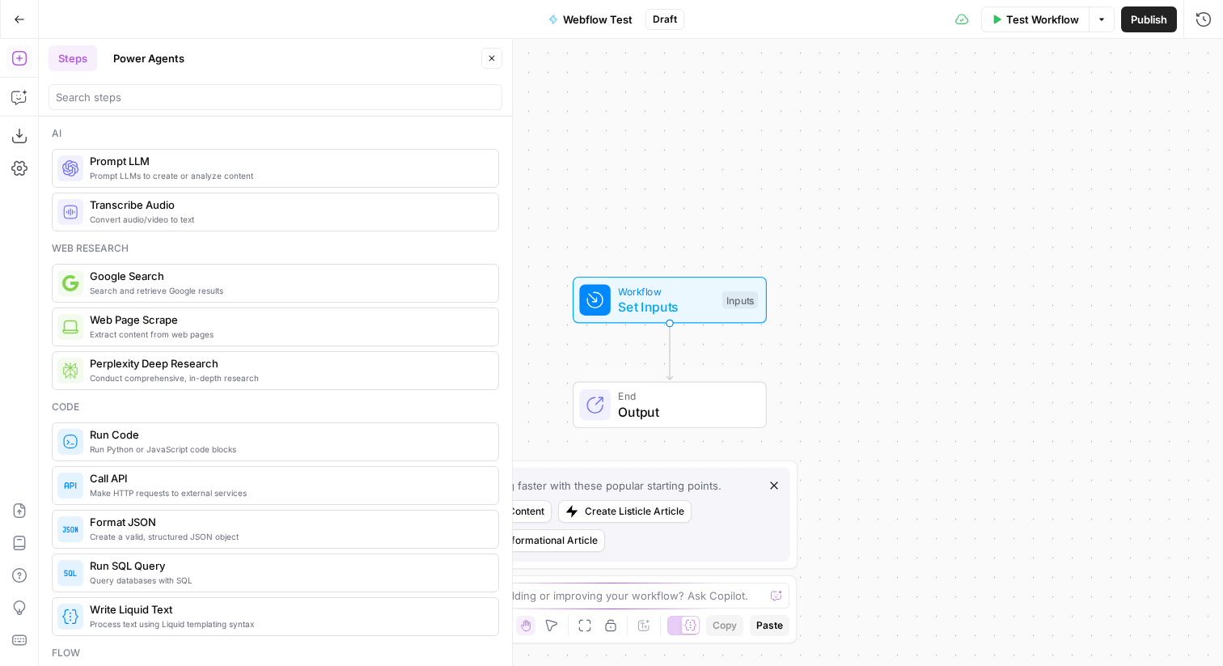
click at [155, 61] on button "Power Agents" at bounding box center [149, 58] width 91 height 26
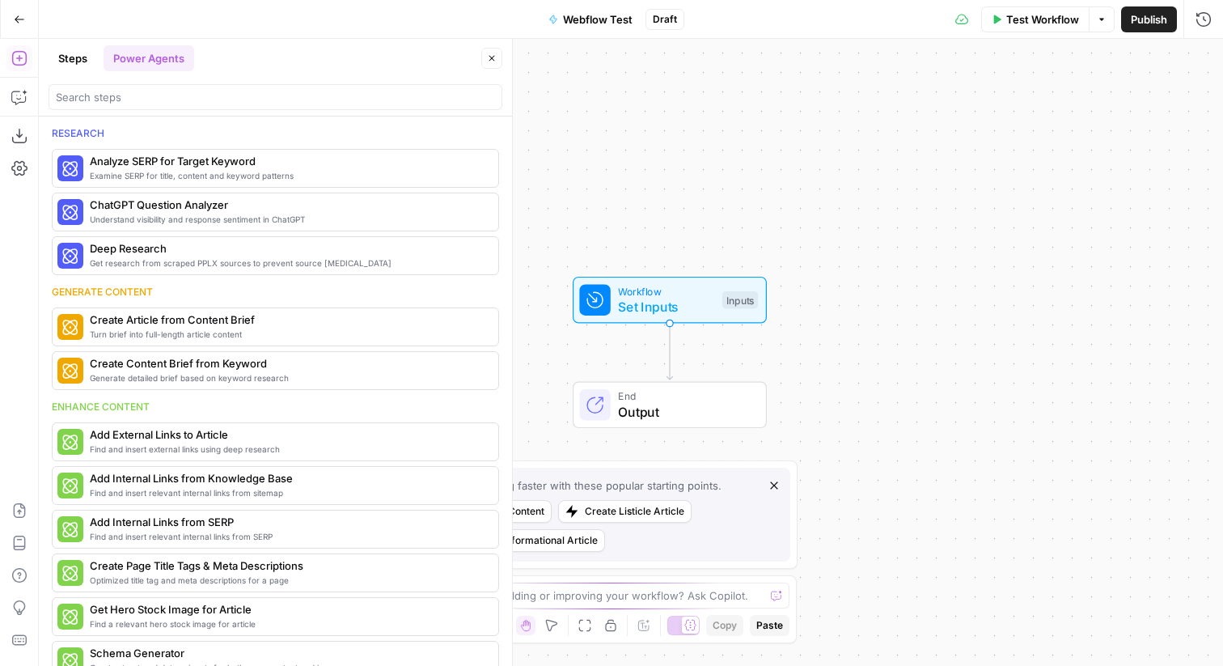
click at [89, 61] on button "Steps" at bounding box center [73, 58] width 49 height 26
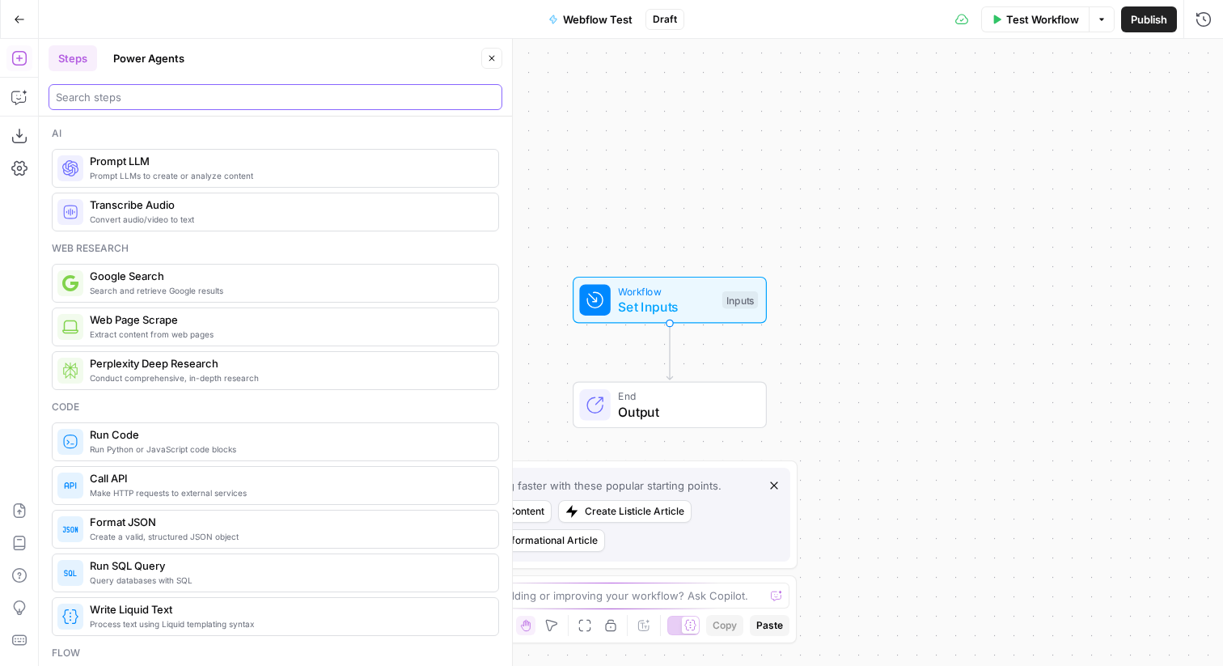
click at [114, 100] on input "search" at bounding box center [275, 97] width 439 height 16
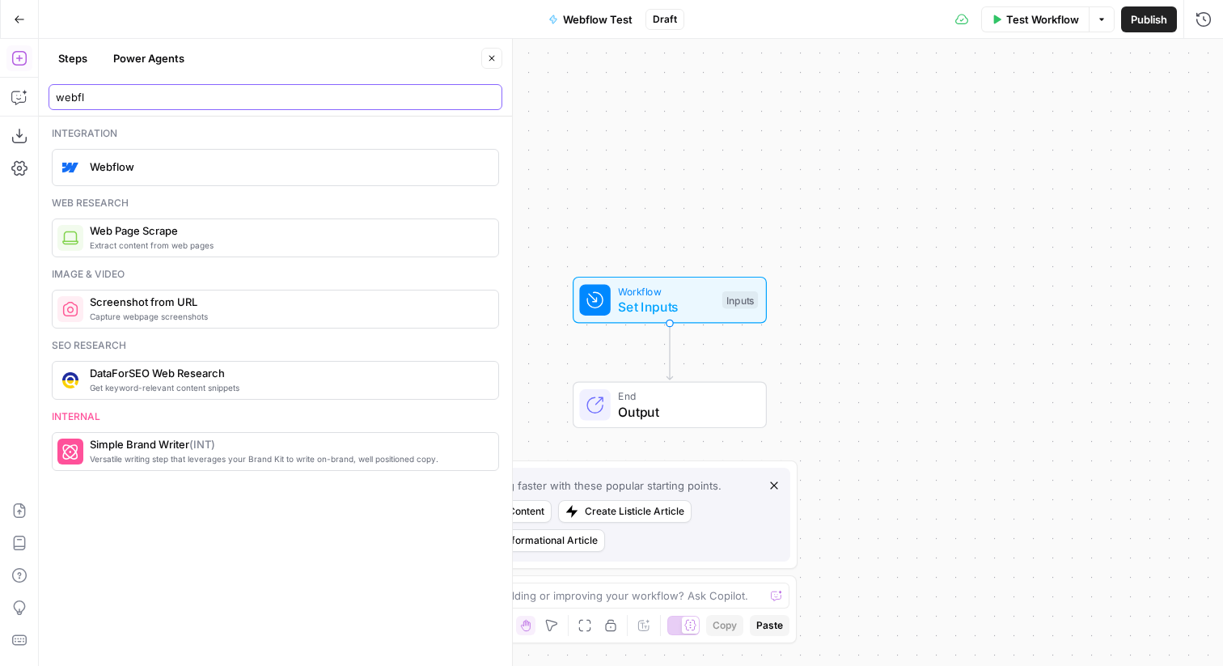
type input "webfl"
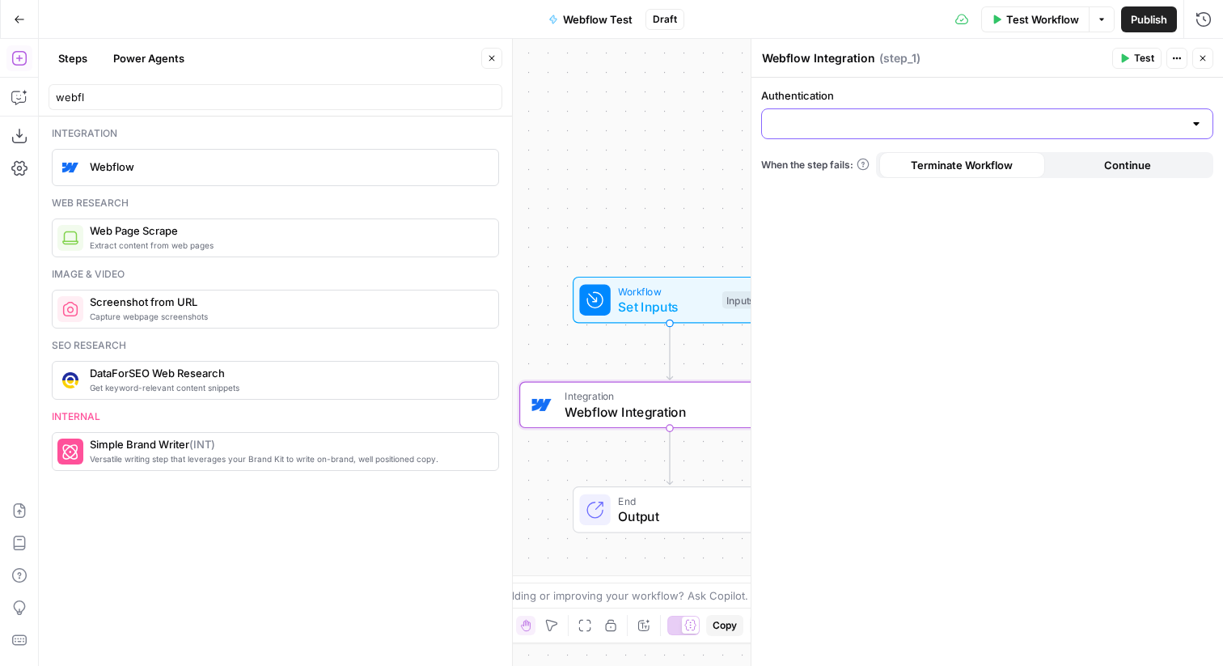
click at [922, 127] on input "Authentication" at bounding box center [978, 124] width 412 height 16
click at [902, 161] on span "Guru Web Team" at bounding box center [984, 164] width 418 height 16
type input "Guru Web Team"
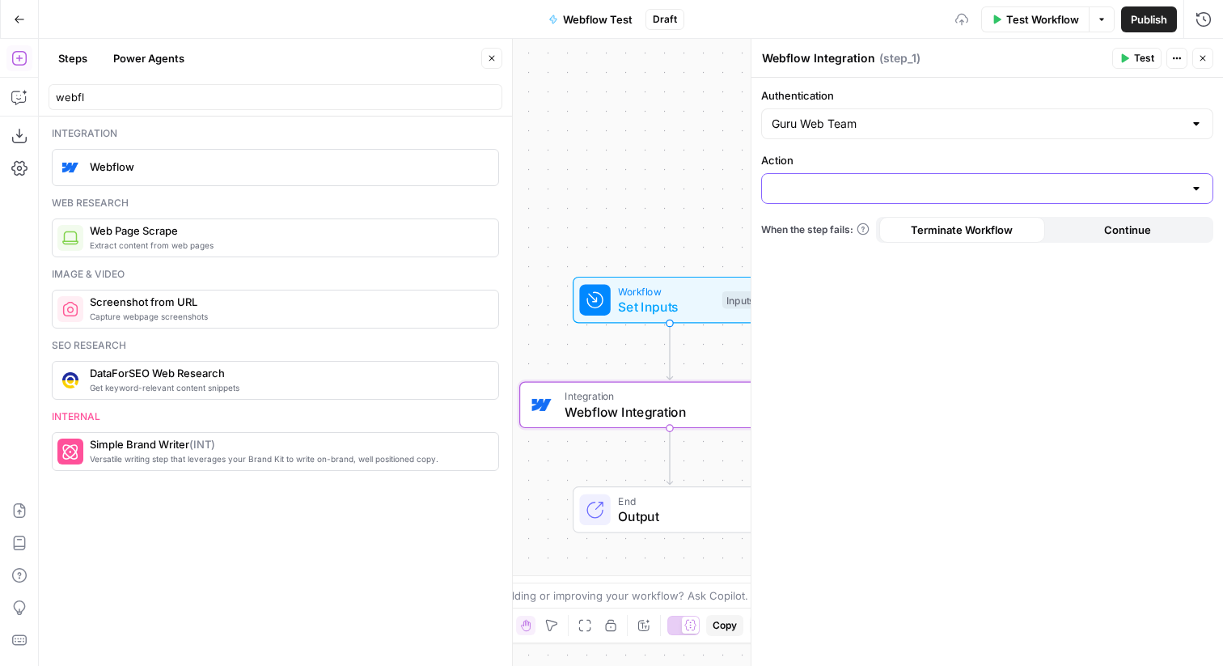
click at [902, 189] on input "Action" at bounding box center [978, 188] width 412 height 16
click at [896, 239] on div "No results" at bounding box center [988, 232] width 438 height 16
click at [10, 20] on button "Go Back" at bounding box center [19, 19] width 29 height 29
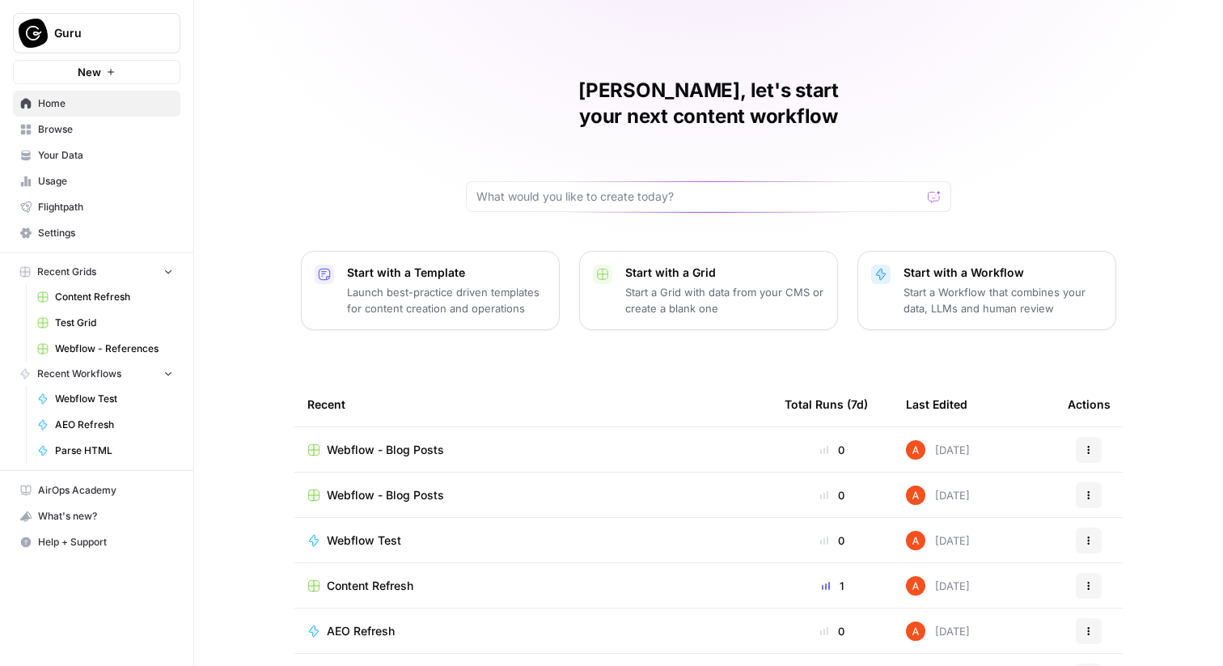
click at [125, 123] on span "Browse" at bounding box center [105, 129] width 135 height 15
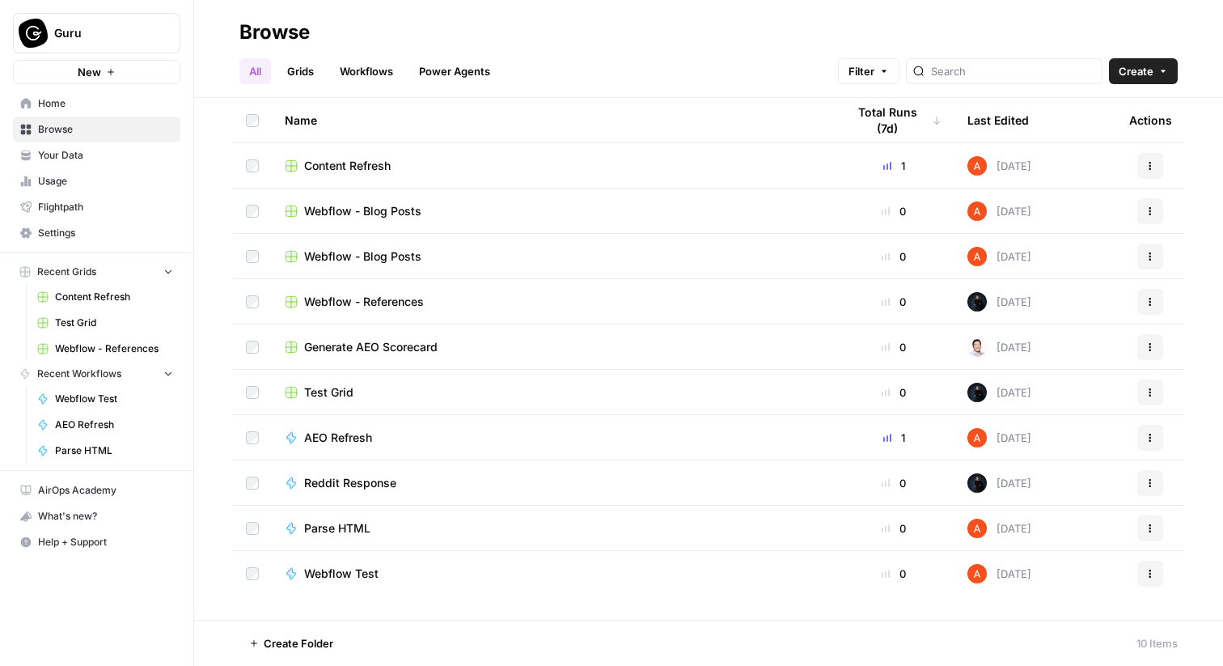
click at [321, 65] on link "Grids" at bounding box center [300, 71] width 46 height 26
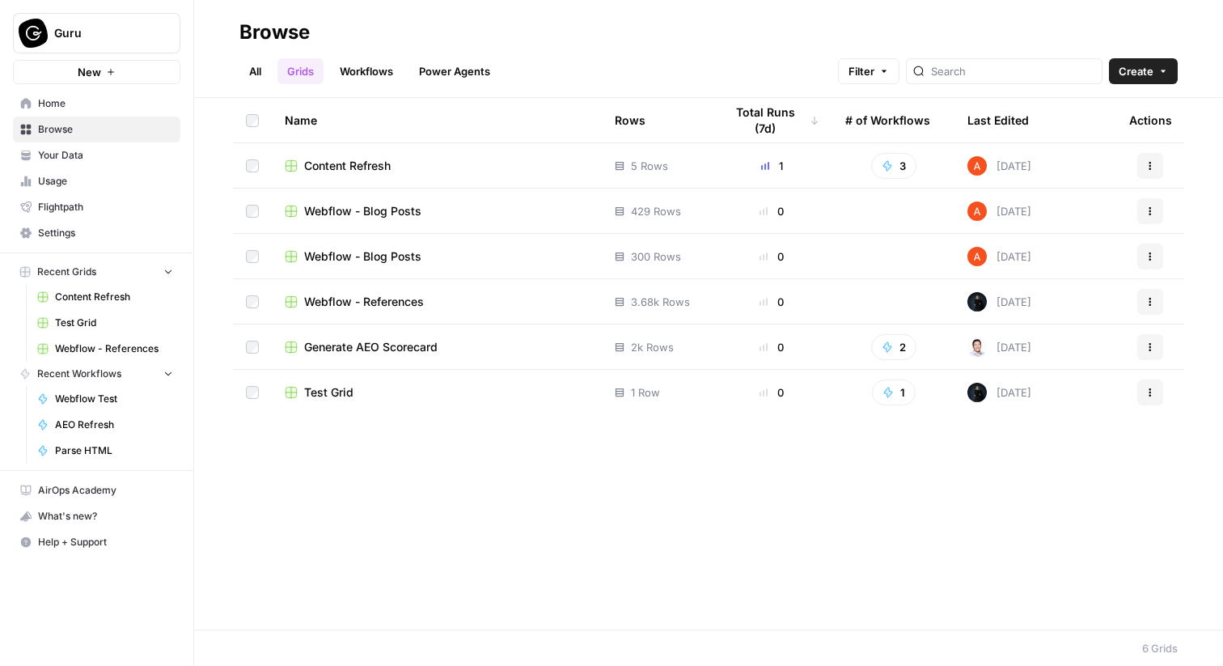
click at [357, 161] on span "Content Refresh" at bounding box center [347, 166] width 87 height 16
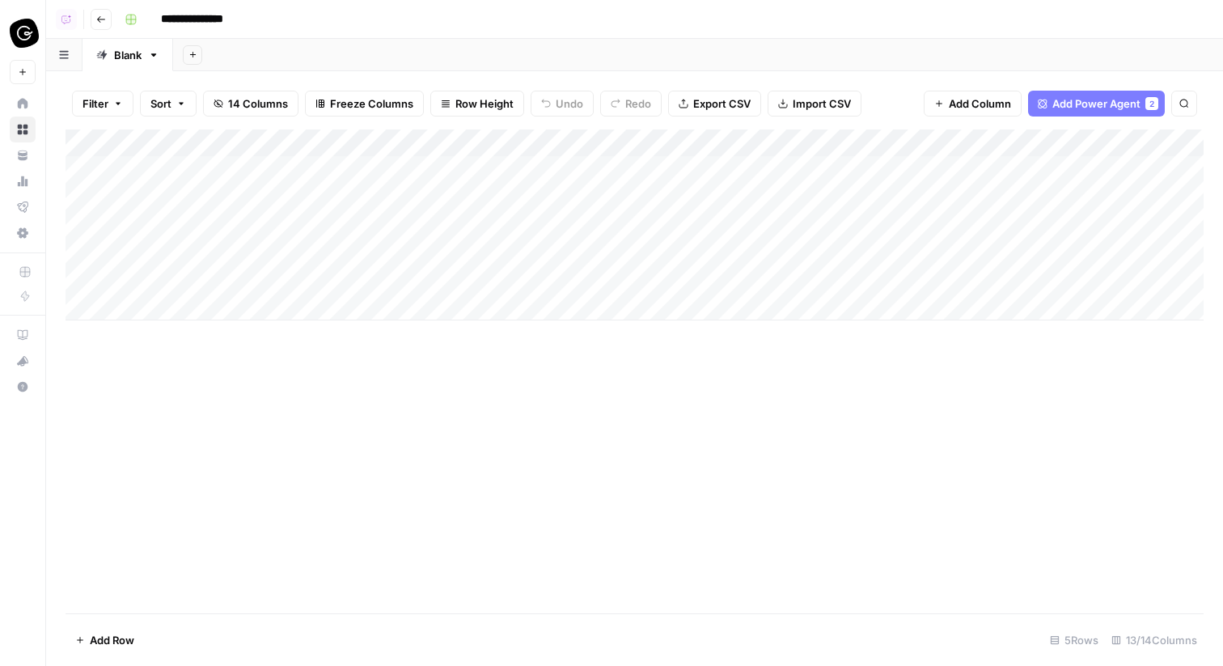
click at [251, 192] on div "Add Column" at bounding box center [635, 224] width 1138 height 191
